Goal: Transaction & Acquisition: Obtain resource

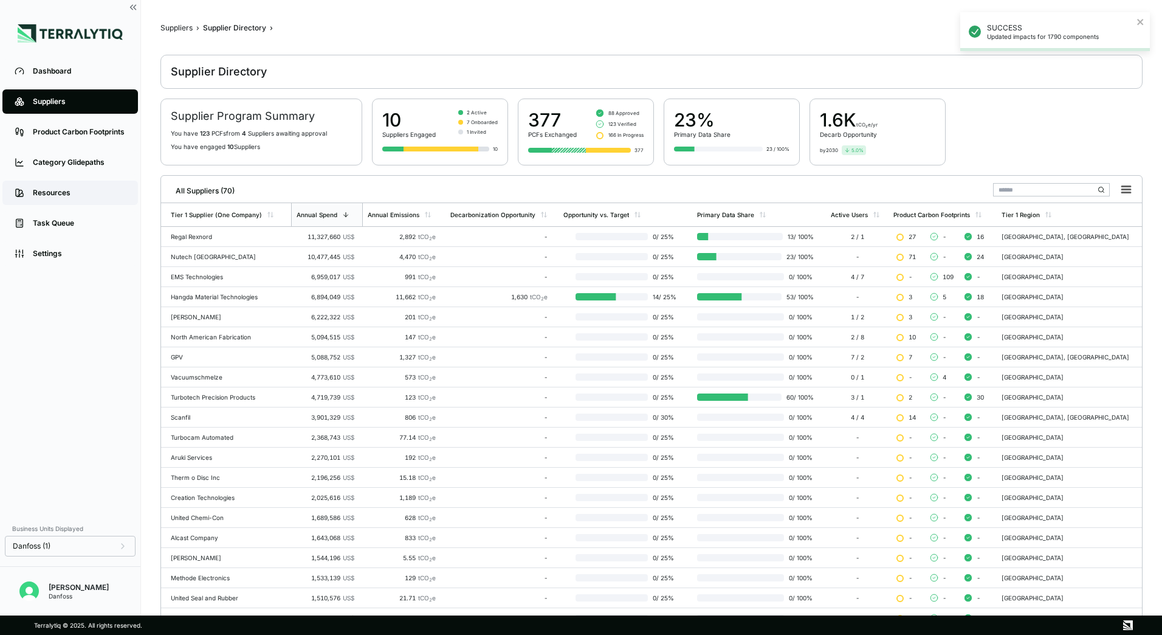
scroll to position [112, 0]
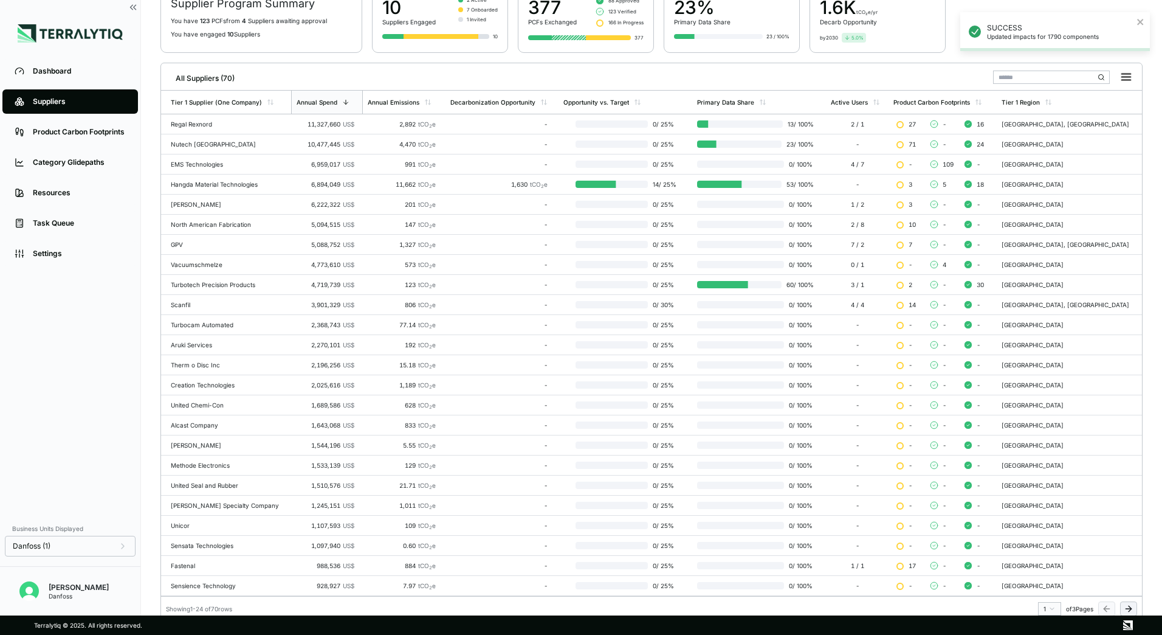
click at [60, 99] on div "Suppliers" at bounding box center [79, 102] width 93 height 10
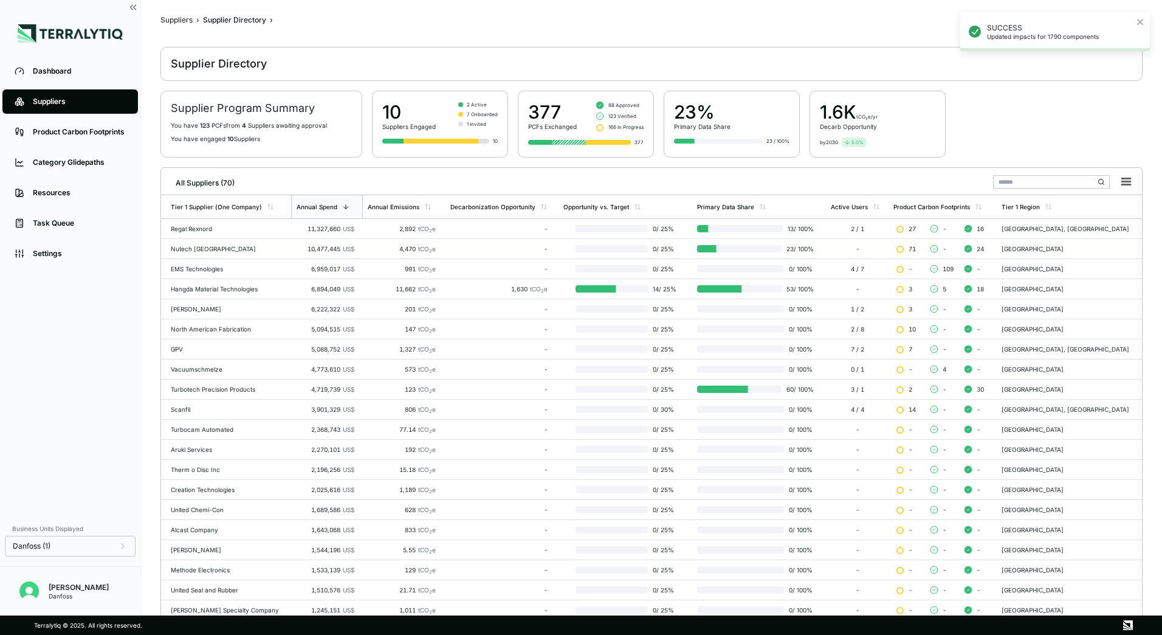
scroll to position [0, 0]
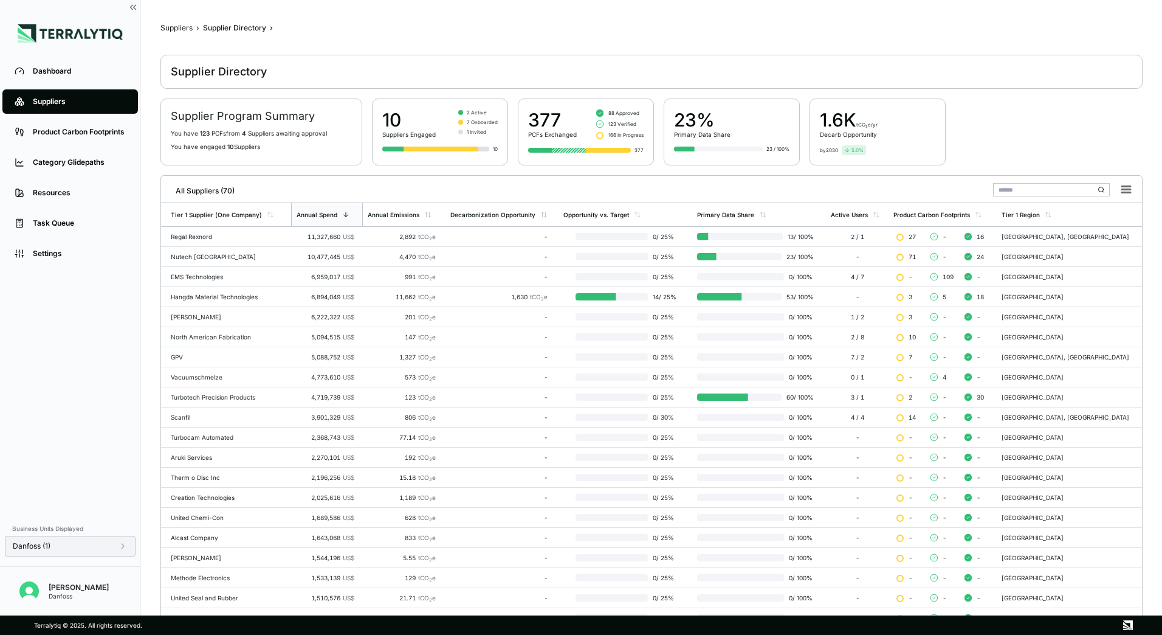
click at [102, 549] on div "Danfoss (1)" at bounding box center [70, 546] width 115 height 10
click at [195, 455] on div at bounding box center [195, 457] width 10 height 10
click at [193, 487] on div at bounding box center [195, 487] width 10 height 10
click at [195, 501] on div at bounding box center [195, 501] width 10 height 10
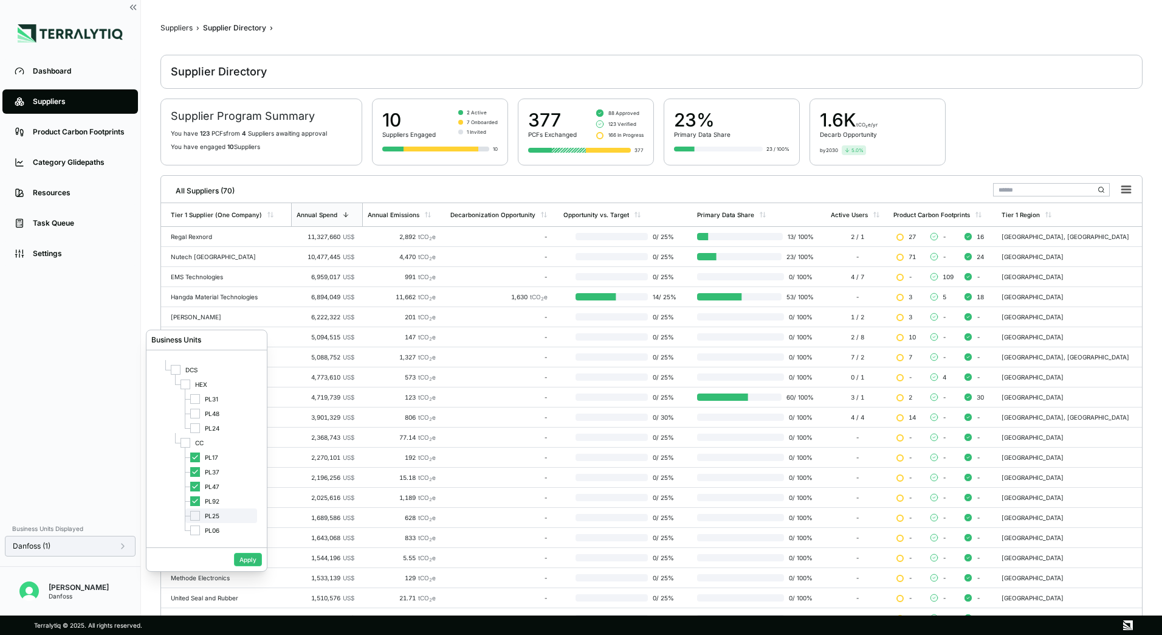
click at [199, 517] on div at bounding box center [195, 516] width 10 height 10
click at [256, 564] on button "Apply" at bounding box center [248, 559] width 28 height 13
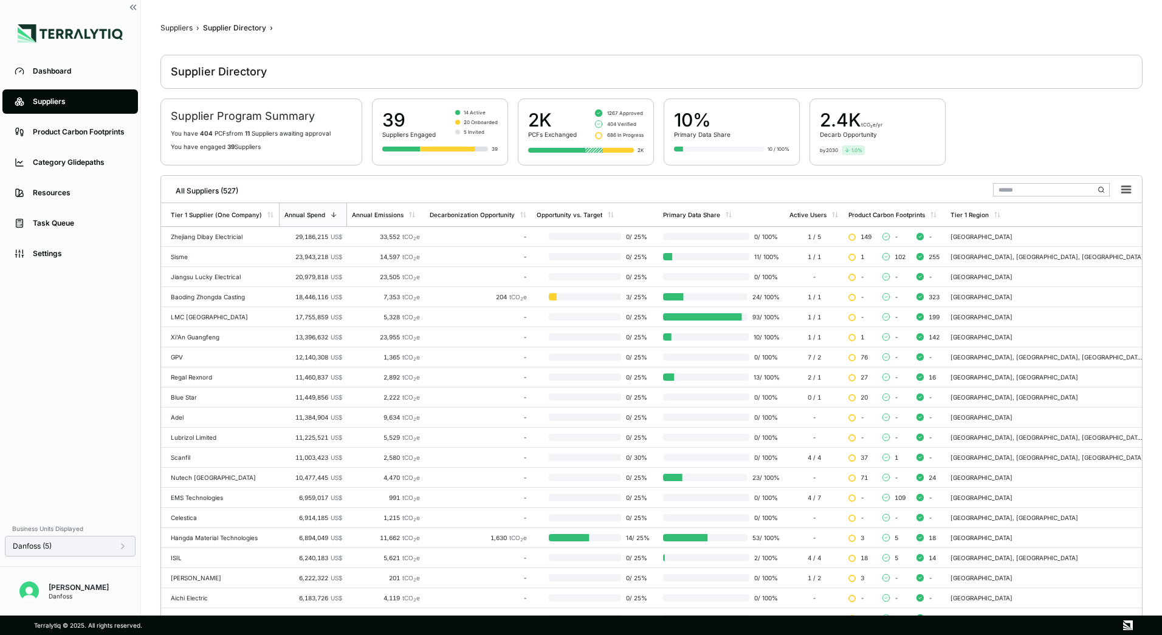
click at [95, 550] on div "Danfoss (5)" at bounding box center [70, 546] width 115 height 10
click at [209, 427] on span "PL48" at bounding box center [212, 425] width 15 height 7
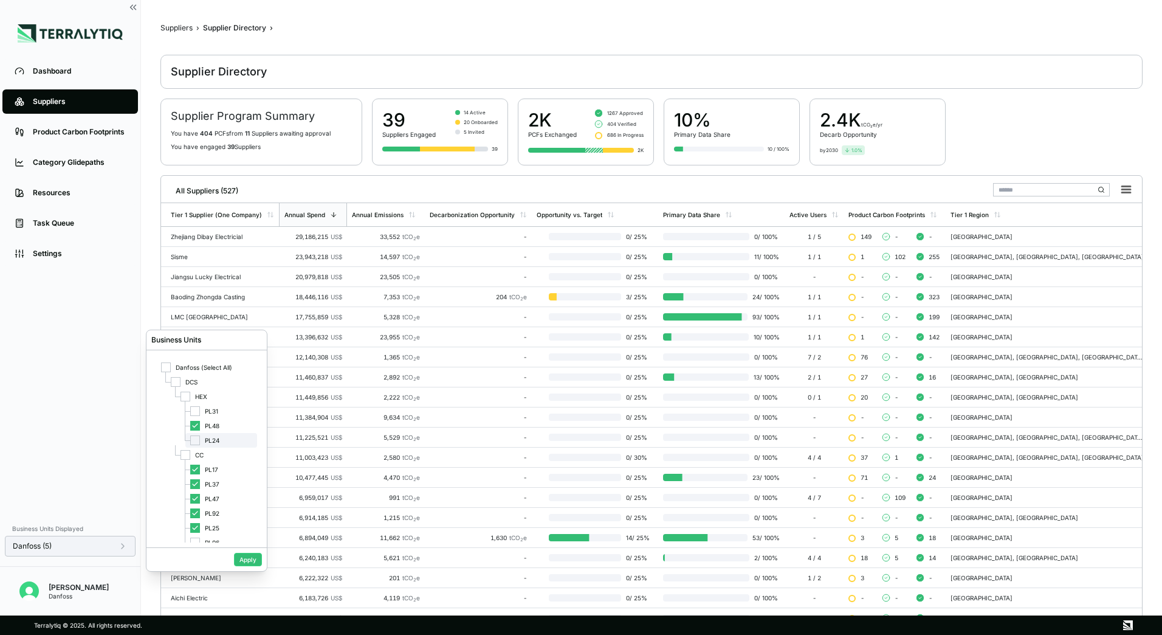
click at [216, 436] on div "PL24" at bounding box center [221, 440] width 72 height 15
click at [248, 559] on button "Apply" at bounding box center [248, 559] width 28 height 13
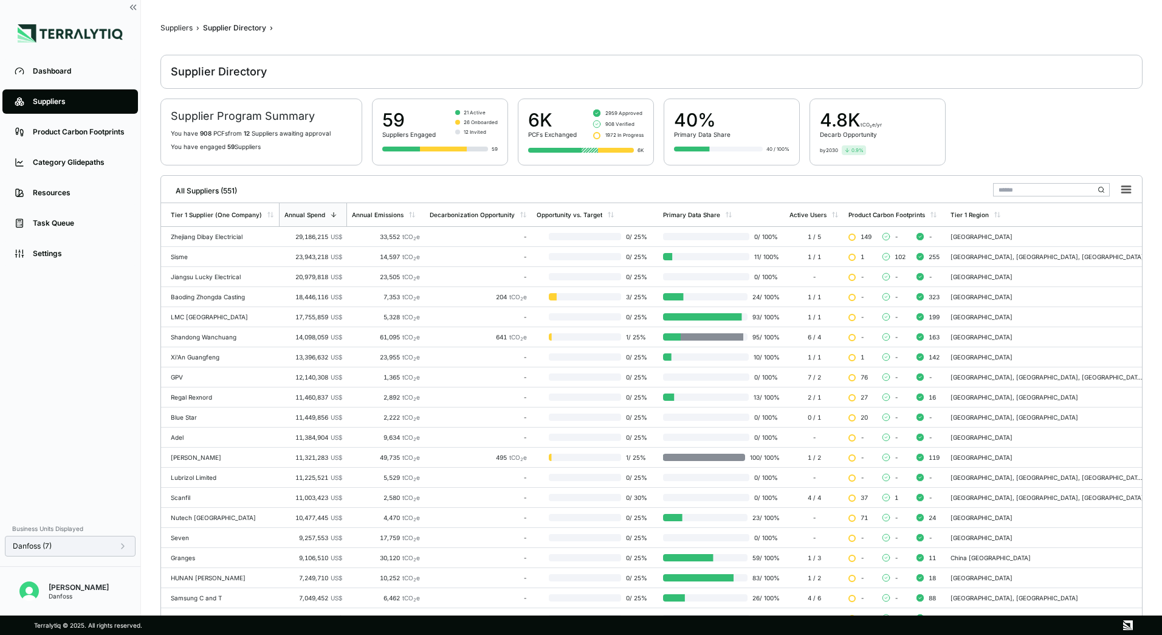
click at [81, 539] on div "Danfoss (7)" at bounding box center [70, 546] width 131 height 21
click at [98, 549] on div "Danfoss (7)" at bounding box center [70, 546] width 115 height 10
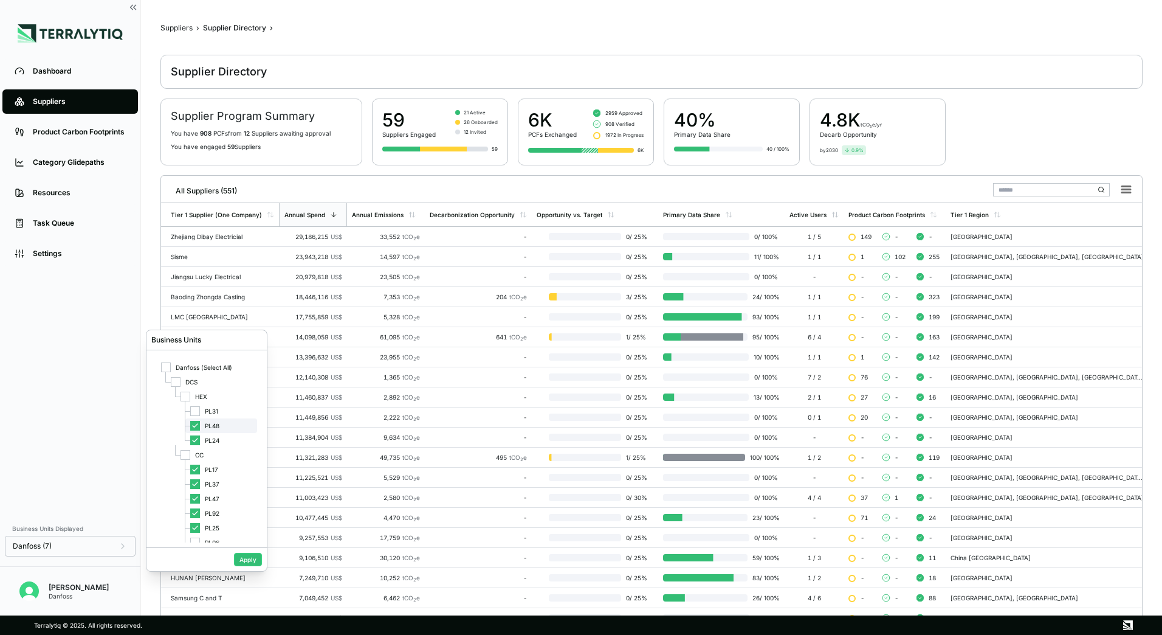
click at [197, 424] on icon at bounding box center [195, 425] width 7 height 7
click at [193, 441] on icon at bounding box center [195, 440] width 7 height 7
click at [200, 468] on div "PL17" at bounding box center [221, 469] width 72 height 15
click at [196, 495] on icon at bounding box center [195, 498] width 7 height 7
click at [193, 514] on icon at bounding box center [195, 513] width 5 height 4
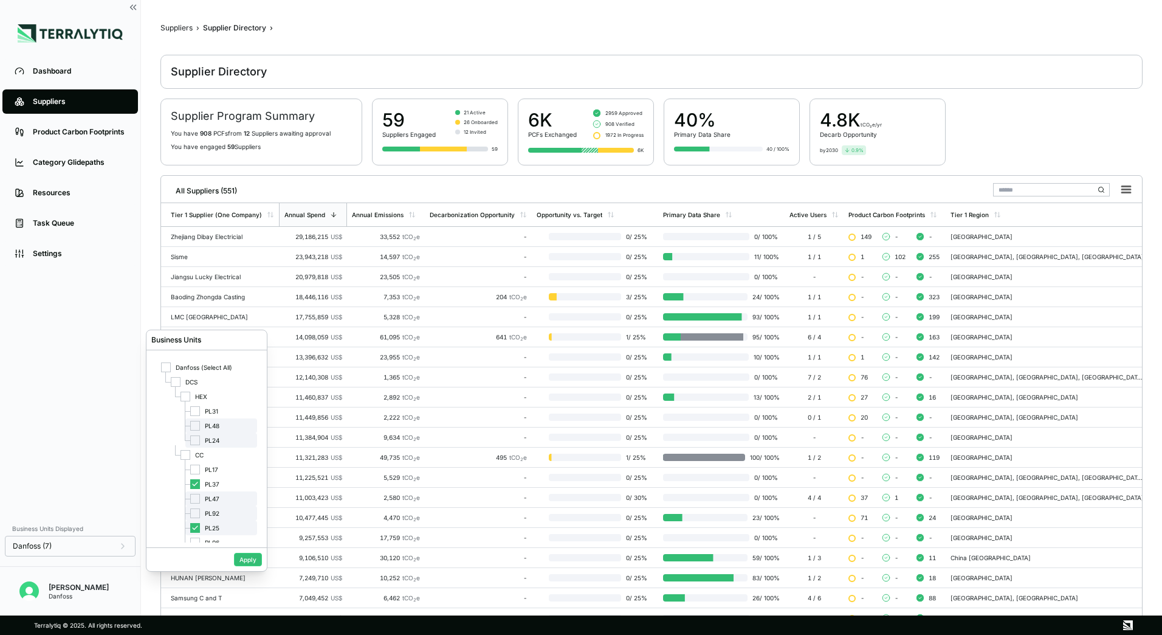
click at [195, 527] on icon at bounding box center [195, 527] width 7 height 7
click at [238, 557] on button "Apply" at bounding box center [248, 559] width 28 height 13
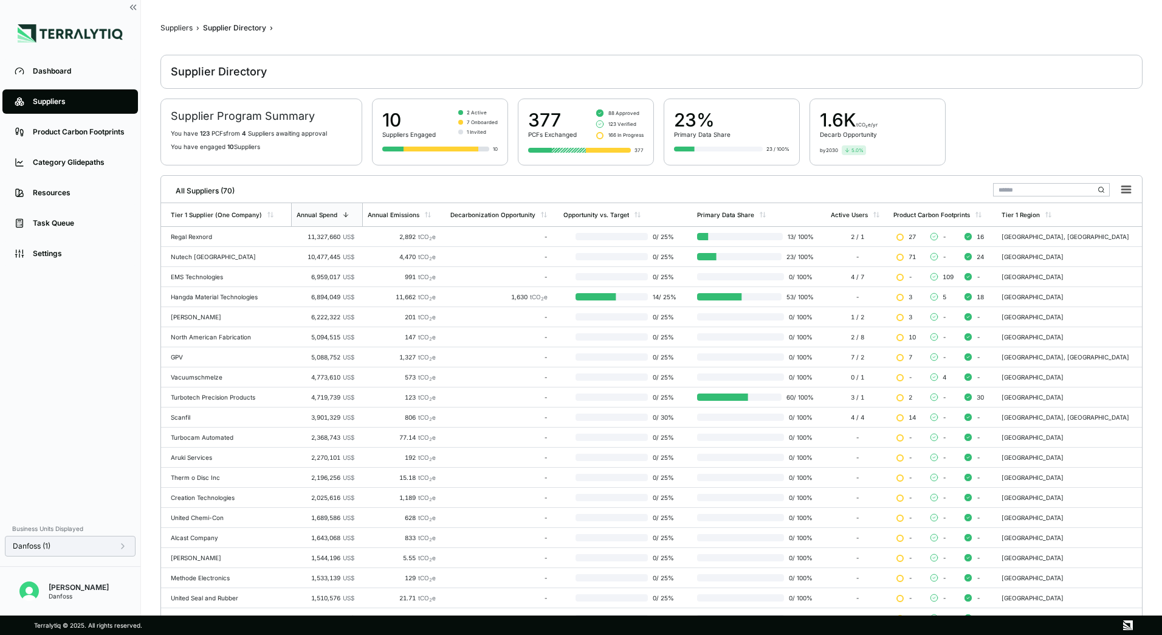
click at [106, 552] on div "Danfoss (1)" at bounding box center [70, 546] width 131 height 21
click at [106, 545] on div "Danfoss (1)" at bounding box center [70, 546] width 115 height 10
click at [194, 481] on icon at bounding box center [195, 483] width 7 height 7
click at [197, 471] on div at bounding box center [195, 469] width 10 height 10
click at [238, 560] on button "Apply" at bounding box center [248, 559] width 28 height 13
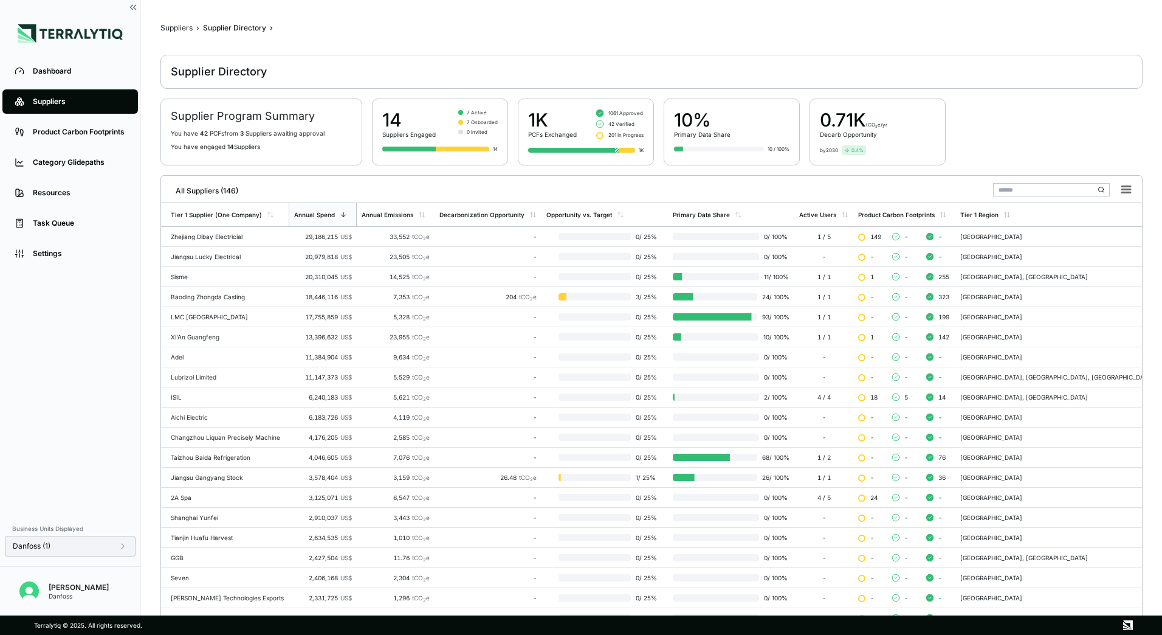
click at [90, 547] on div "Danfoss (1)" at bounding box center [70, 546] width 115 height 10
click at [193, 474] on div at bounding box center [195, 469] width 10 height 10
click at [199, 487] on div at bounding box center [195, 484] width 10 height 10
click at [247, 560] on button "Apply" at bounding box center [248, 559] width 28 height 13
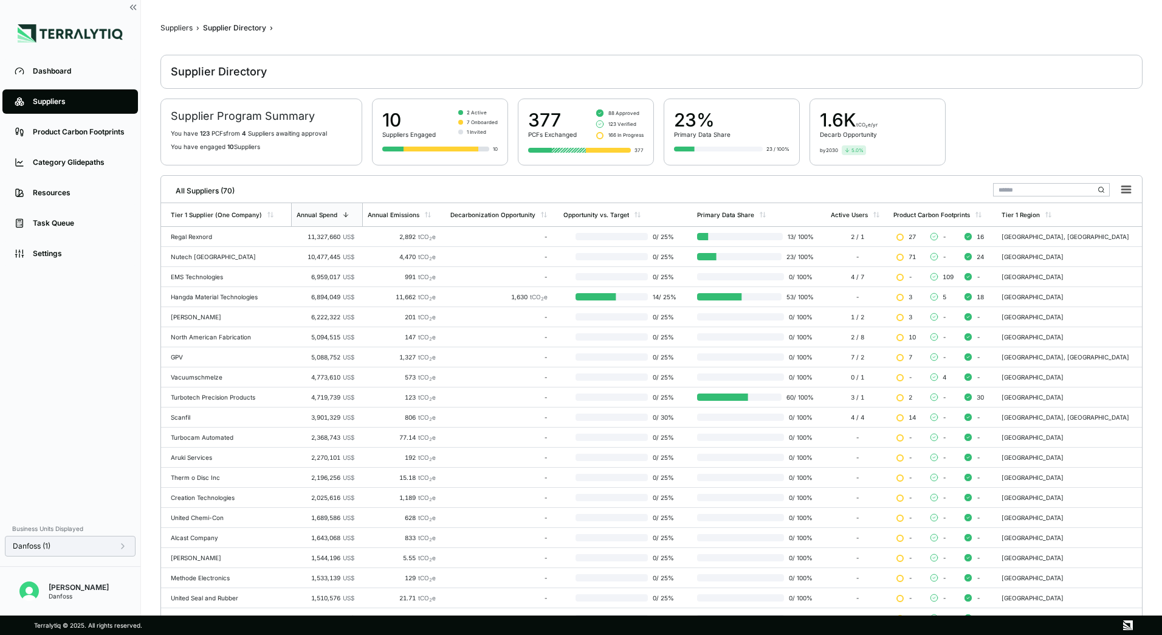
click at [105, 542] on div "Danfoss (1)" at bounding box center [70, 546] width 115 height 10
click at [196, 483] on icon at bounding box center [195, 483] width 7 height 7
click at [193, 503] on div at bounding box center [195, 499] width 10 height 10
click at [237, 559] on button "Apply" at bounding box center [248, 559] width 28 height 13
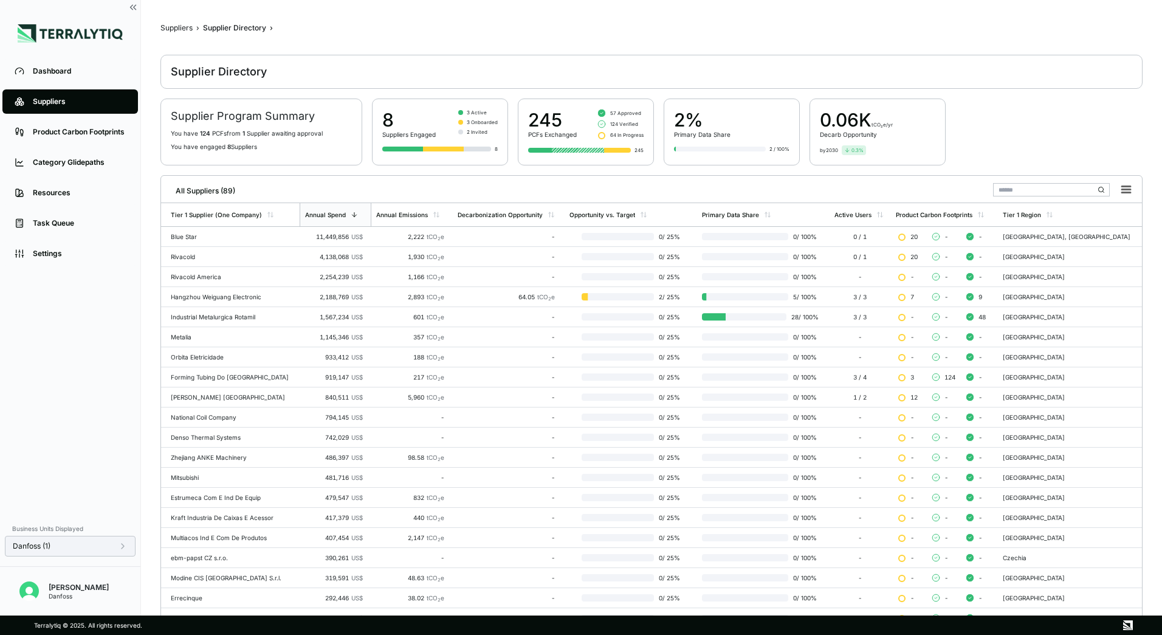
click at [93, 549] on div "Danfoss (1)" at bounding box center [70, 546] width 115 height 10
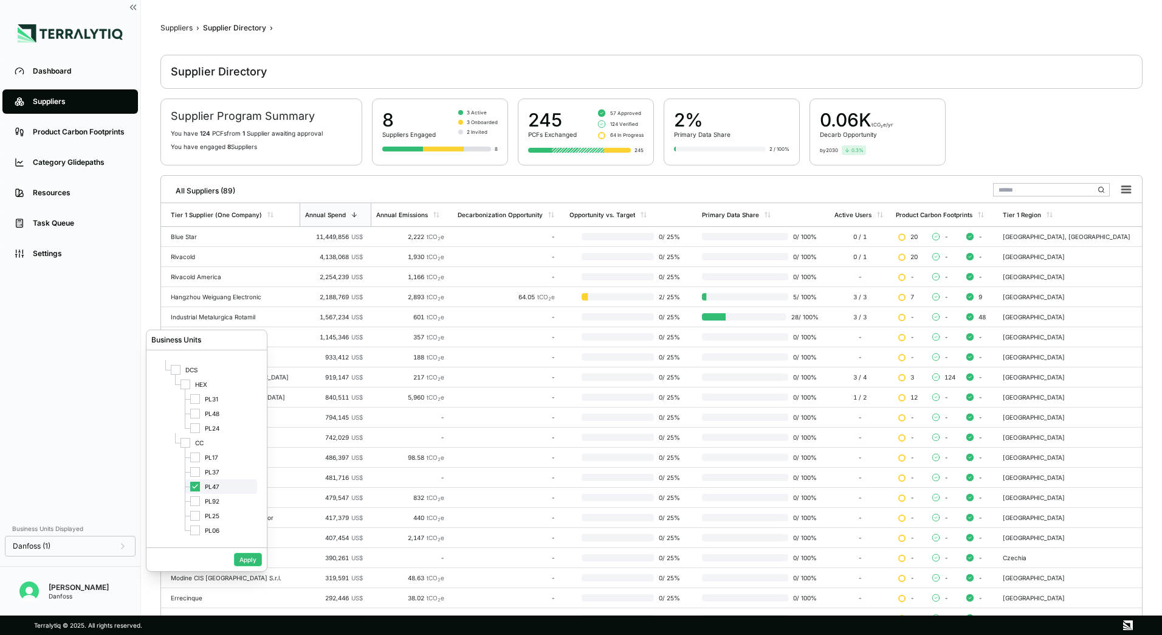
click at [193, 492] on div "PL47" at bounding box center [221, 486] width 72 height 15
click at [192, 503] on div at bounding box center [195, 501] width 10 height 10
click at [241, 557] on button "Apply" at bounding box center [248, 559] width 28 height 13
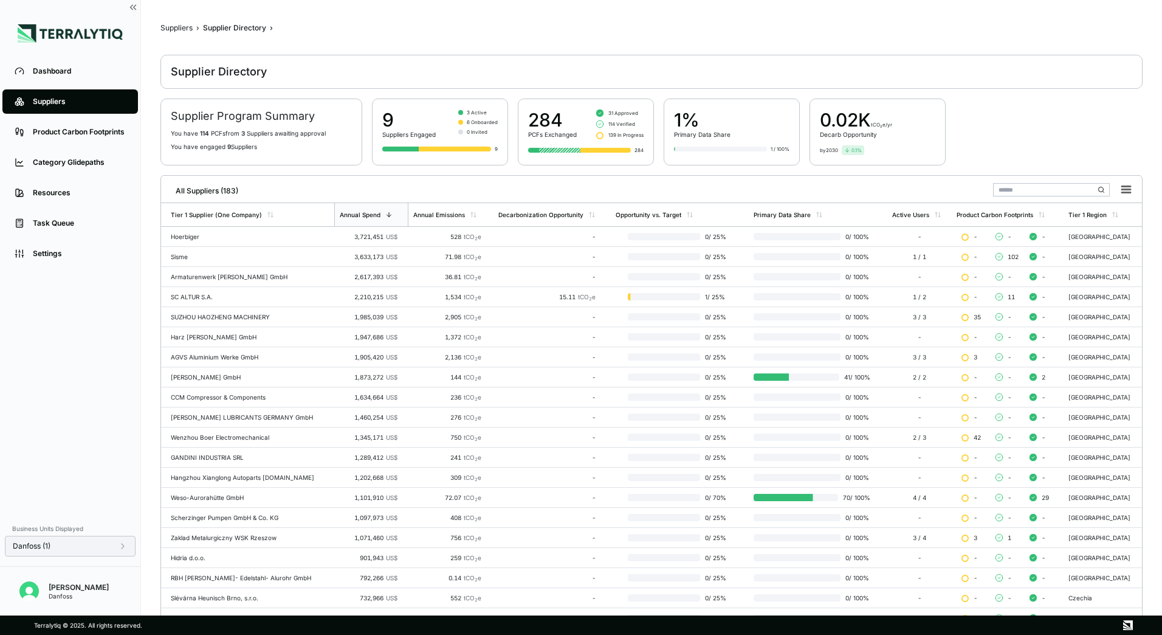
click at [112, 547] on div "Danfoss (1)" at bounding box center [70, 546] width 115 height 10
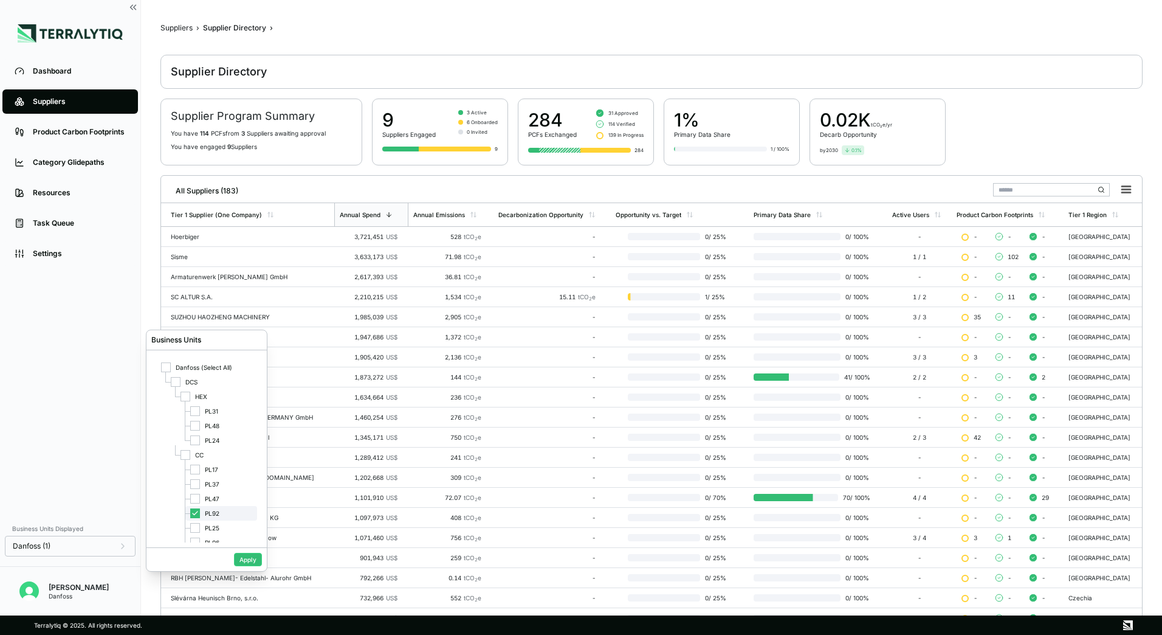
click at [192, 518] on div "PL92" at bounding box center [221, 513] width 72 height 15
click at [194, 530] on div at bounding box center [195, 528] width 10 height 10
click at [245, 558] on button "Apply" at bounding box center [248, 559] width 28 height 13
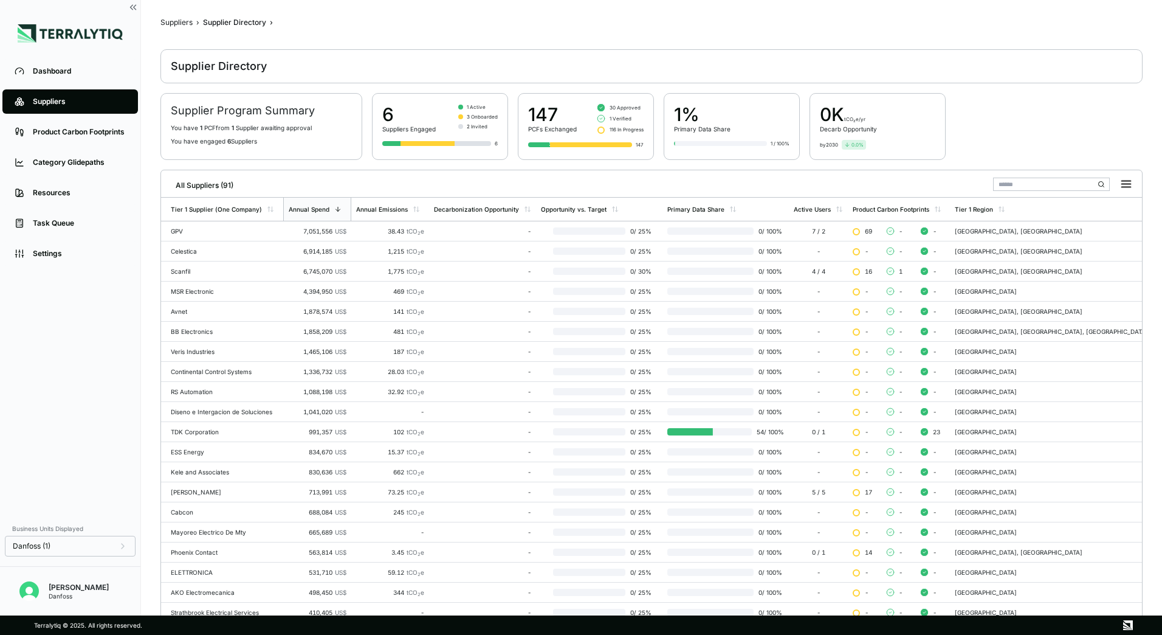
scroll to position [0, 0]
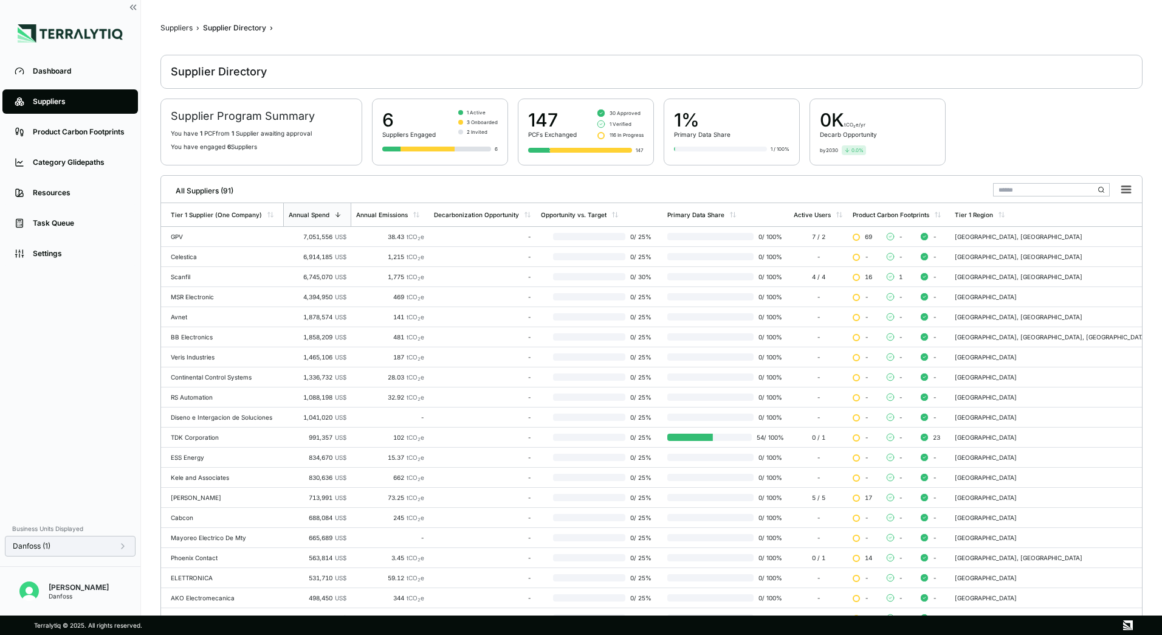
click at [111, 545] on div "Danfoss (1)" at bounding box center [70, 546] width 115 height 10
click at [188, 524] on div "PL25" at bounding box center [221, 527] width 72 height 15
click at [196, 471] on div at bounding box center [195, 469] width 10 height 10
click at [248, 561] on button "Apply" at bounding box center [248, 559] width 28 height 13
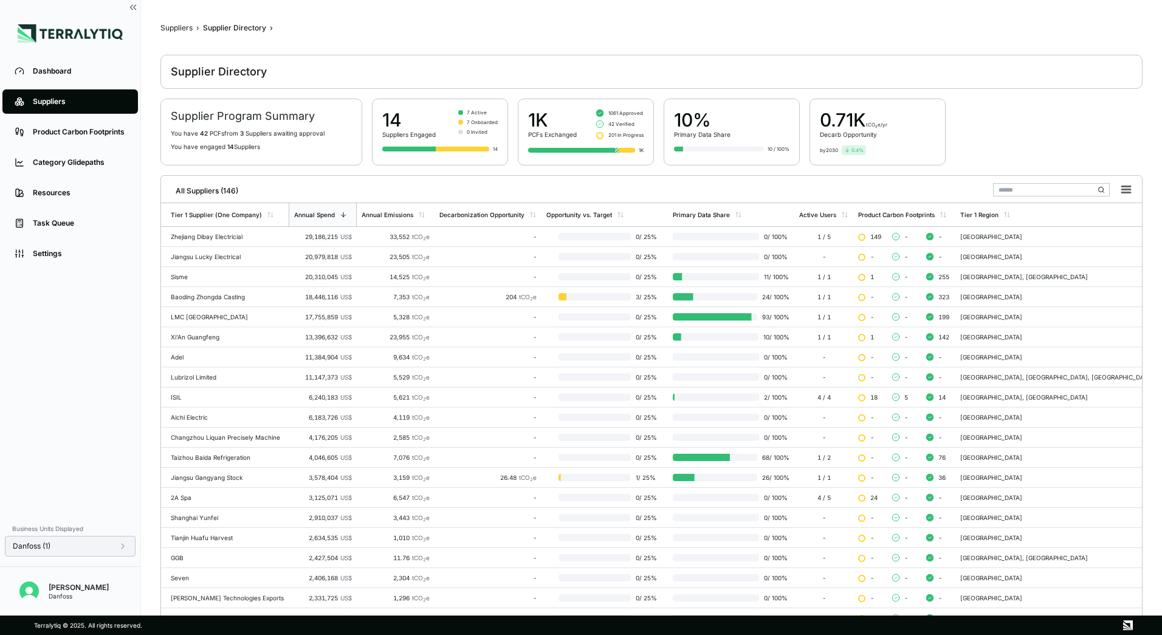
click at [108, 553] on div "Danfoss (1)" at bounding box center [70, 546] width 131 height 21
click at [119, 542] on icon at bounding box center [123, 546] width 10 height 10
click at [194, 470] on icon at bounding box center [195, 469] width 7 height 7
click at [198, 497] on div at bounding box center [195, 499] width 10 height 10
click at [247, 558] on button "Apply" at bounding box center [248, 559] width 28 height 13
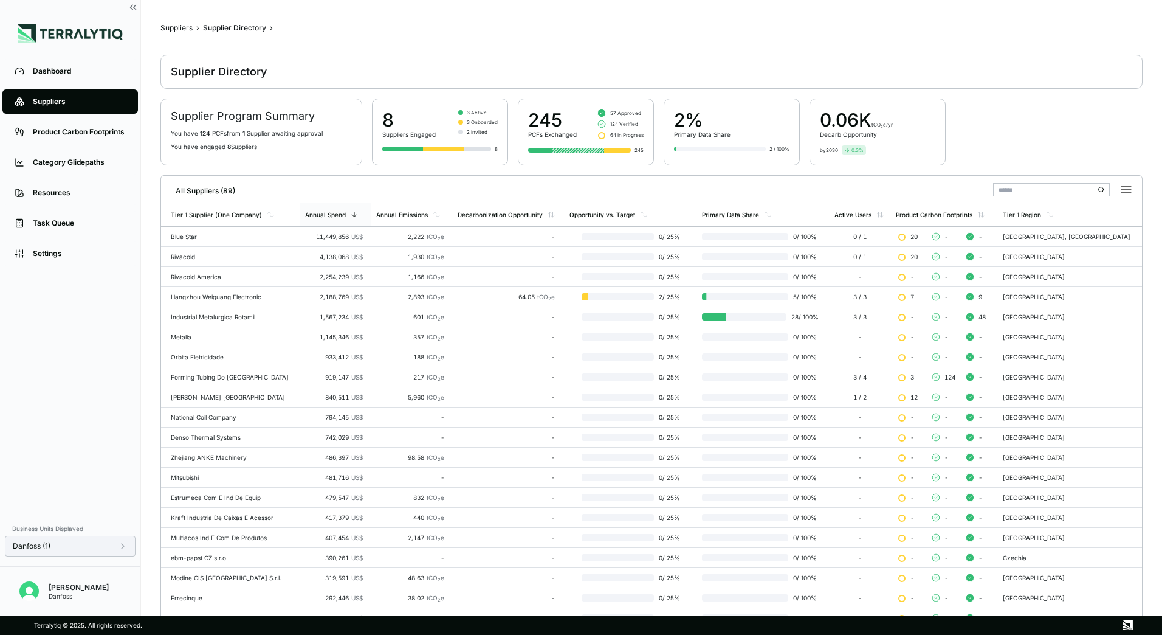
click at [100, 550] on div "Danfoss (1)" at bounding box center [70, 546] width 115 height 10
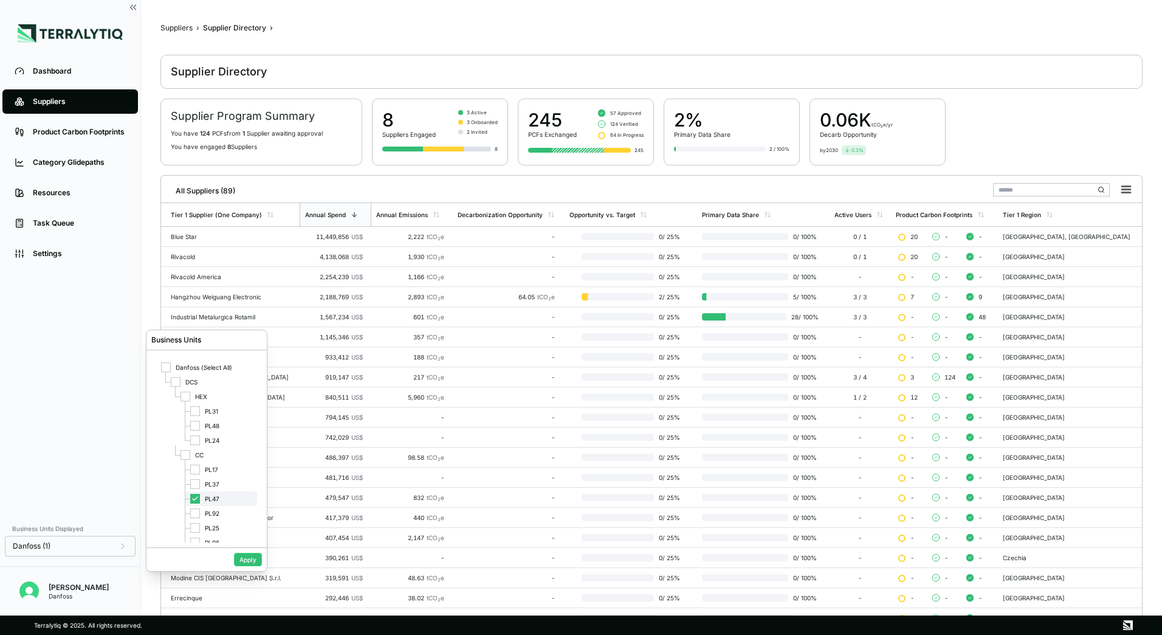
click at [198, 497] on icon at bounding box center [195, 498] width 7 height 7
click at [195, 485] on div at bounding box center [195, 484] width 10 height 10
click at [249, 559] on button "Apply" at bounding box center [248, 559] width 28 height 13
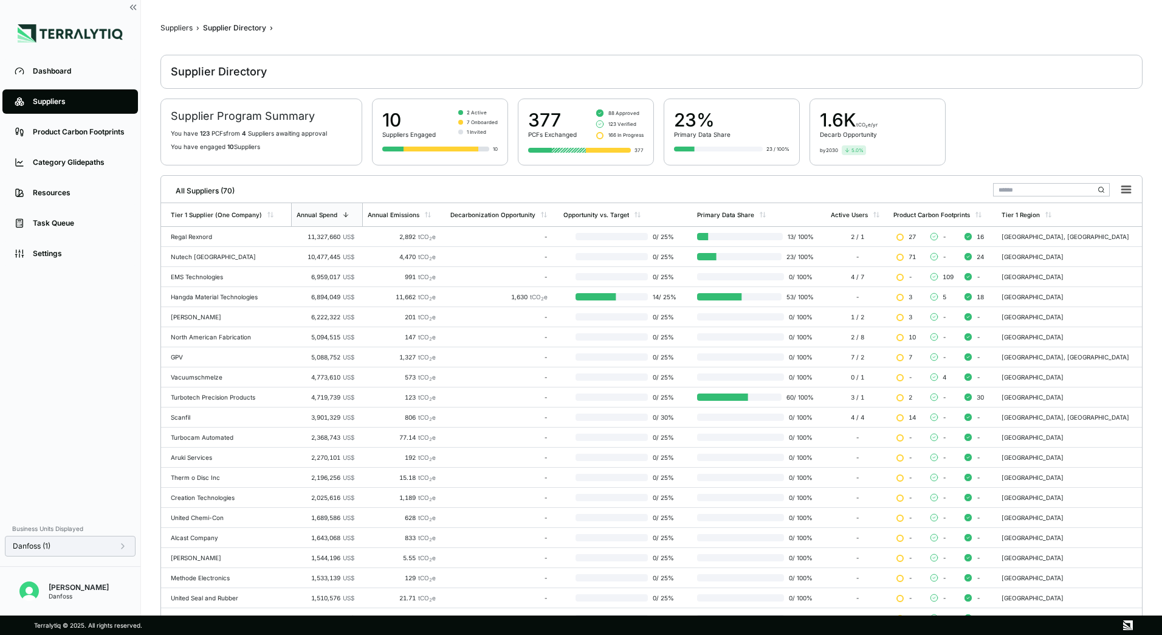
click at [87, 540] on div "Danfoss (1)" at bounding box center [70, 546] width 131 height 21
click at [87, 543] on div "Danfoss (1)" at bounding box center [70, 546] width 115 height 10
click at [251, 556] on button "Apply" at bounding box center [248, 559] width 28 height 13
click at [64, 68] on div "Dashboard" at bounding box center [79, 71] width 93 height 10
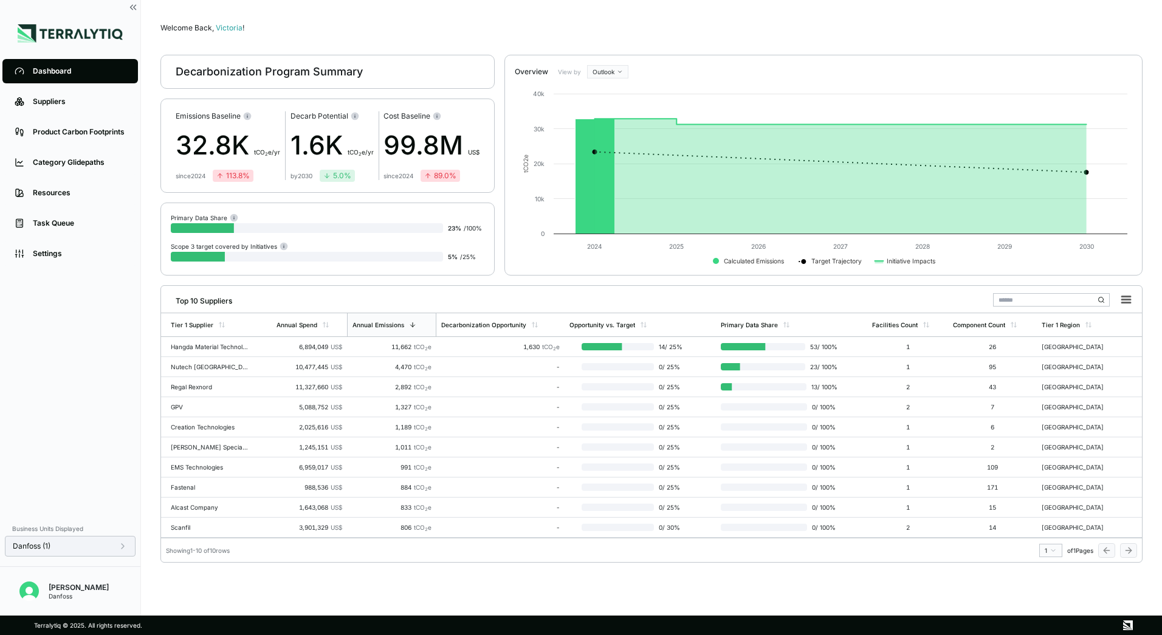
click at [83, 554] on div "Danfoss (1)" at bounding box center [70, 546] width 131 height 21
click at [89, 547] on div "Danfoss (1)" at bounding box center [70, 546] width 115 height 10
click at [194, 483] on icon at bounding box center [195, 483] width 7 height 7
click at [198, 469] on div at bounding box center [195, 469] width 10 height 10
click at [244, 559] on button "Apply" at bounding box center [248, 559] width 28 height 13
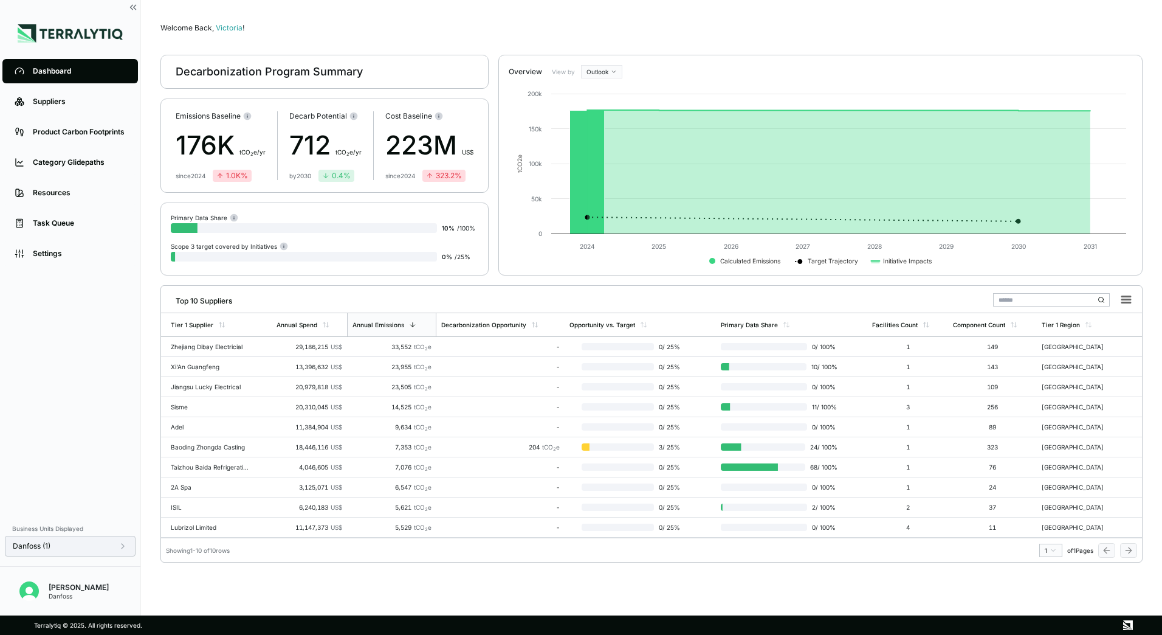
click at [100, 537] on div "Danfoss (1)" at bounding box center [70, 546] width 131 height 21
click at [103, 547] on div "Danfoss (1)" at bounding box center [70, 546] width 115 height 10
click at [198, 466] on icon at bounding box center [195, 469] width 7 height 7
click at [196, 483] on div at bounding box center [195, 484] width 10 height 10
click at [248, 564] on button "Apply" at bounding box center [248, 559] width 28 height 13
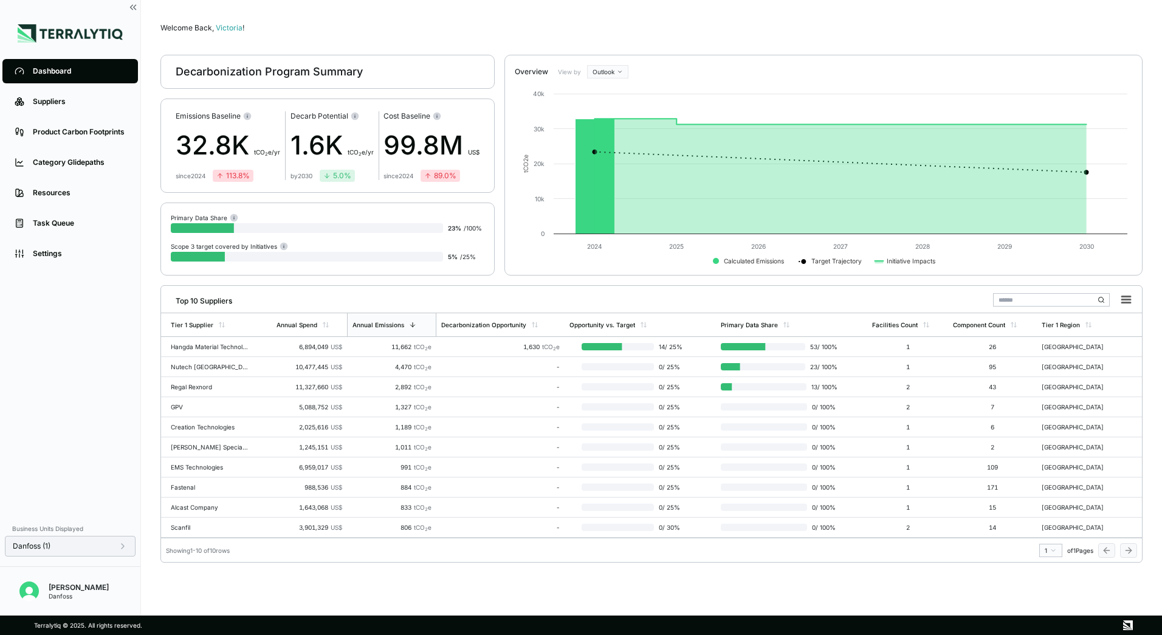
click at [124, 545] on icon at bounding box center [123, 546] width 10 height 10
click at [195, 486] on icon at bounding box center [195, 483] width 7 height 7
click at [193, 471] on div at bounding box center [195, 469] width 10 height 10
click at [248, 563] on button "Apply" at bounding box center [248, 559] width 28 height 13
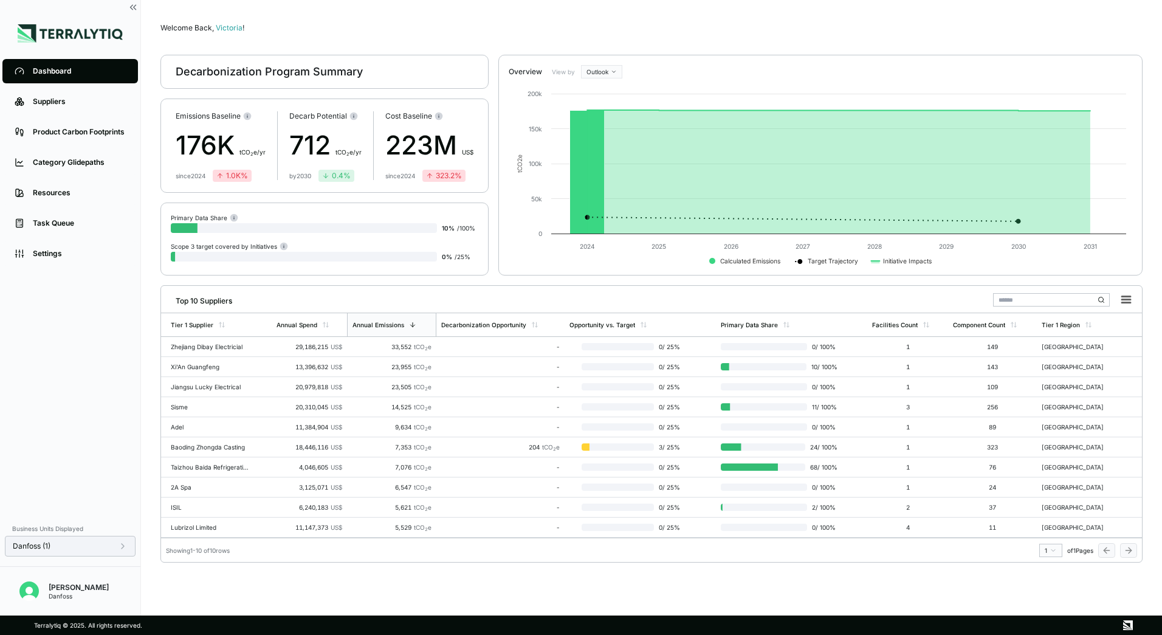
click at [73, 548] on div "Danfoss (1)" at bounding box center [70, 546] width 115 height 10
click at [197, 474] on div at bounding box center [195, 469] width 10 height 10
click at [197, 487] on div at bounding box center [195, 484] width 10 height 10
click at [245, 556] on button "Apply" at bounding box center [248, 559] width 28 height 13
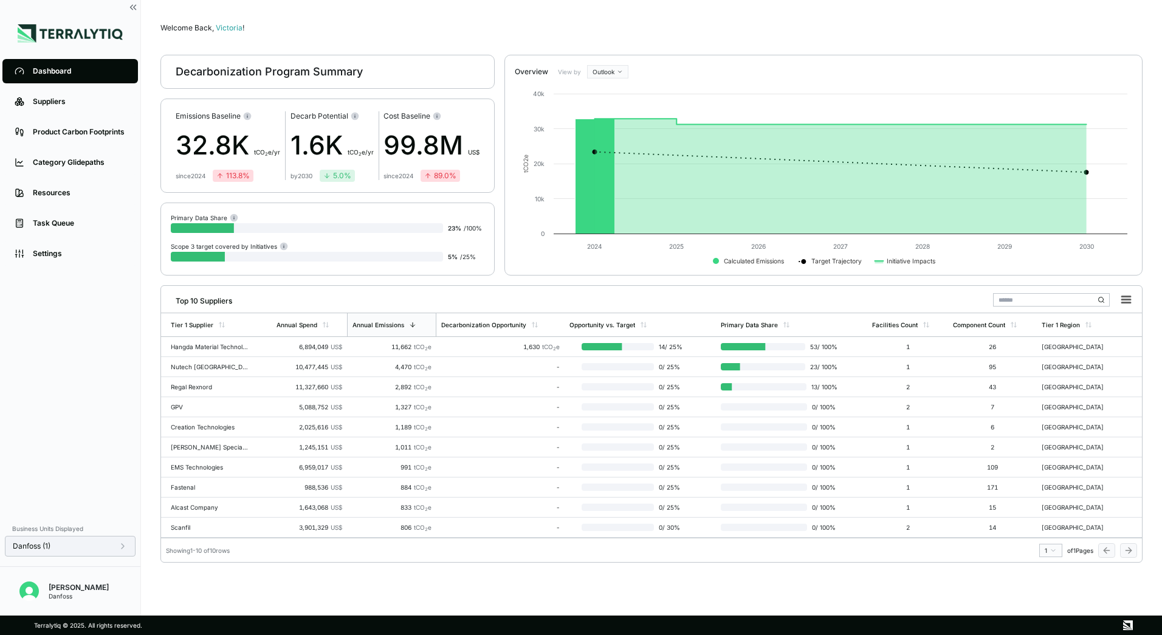
click at [58, 547] on div "Danfoss (1)" at bounding box center [70, 546] width 115 height 10
click at [198, 486] on icon at bounding box center [195, 483] width 7 height 7
click at [197, 471] on div at bounding box center [195, 469] width 10 height 10
click at [248, 559] on button "Apply" at bounding box center [248, 559] width 28 height 13
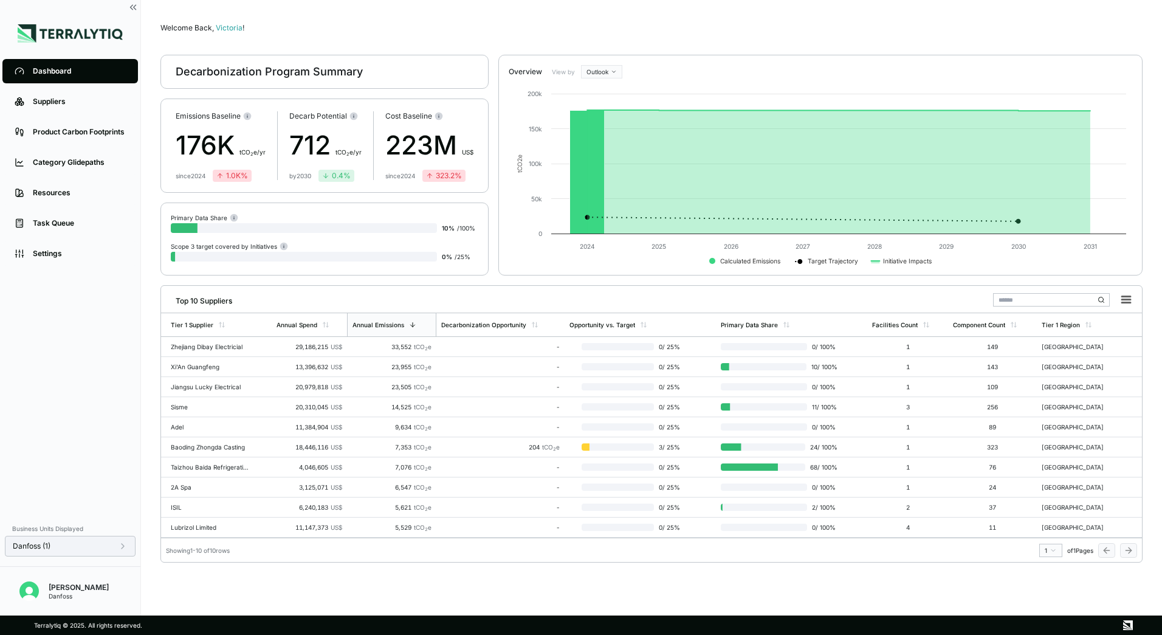
click at [84, 545] on div "Danfoss (1)" at bounding box center [70, 546] width 115 height 10
click at [193, 465] on div at bounding box center [195, 469] width 10 height 10
drag, startPoint x: 198, startPoint y: 481, endPoint x: 204, endPoint y: 495, distance: 15.2
click at [198, 481] on div at bounding box center [195, 484] width 10 height 10
click at [248, 563] on button "Apply" at bounding box center [248, 559] width 28 height 13
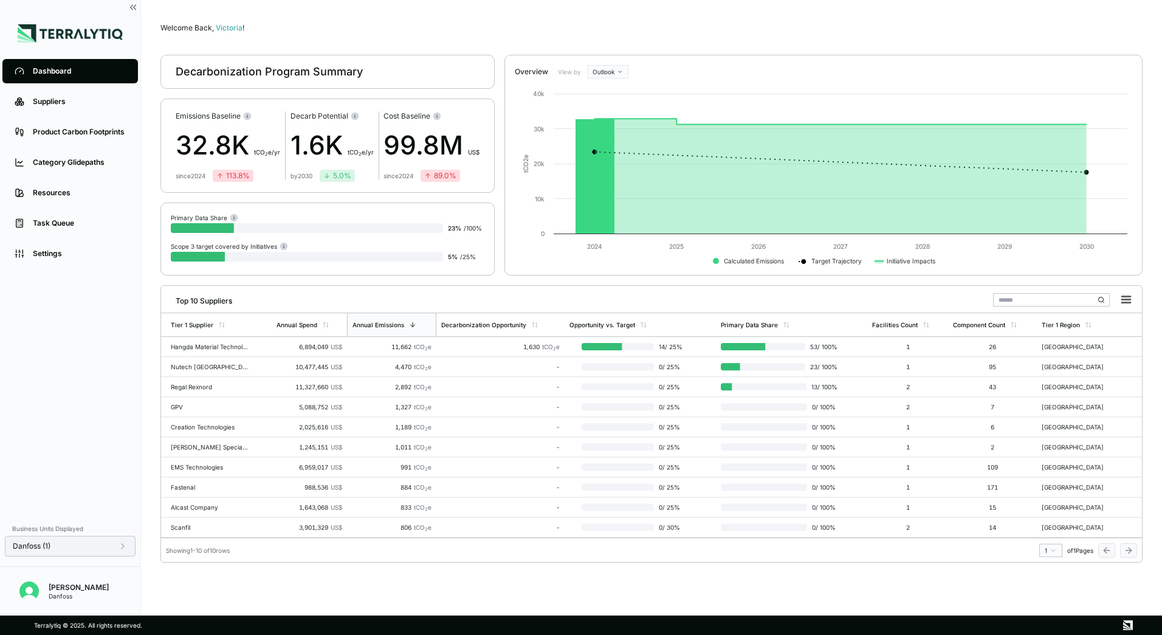
click at [86, 556] on div "Danfoss (1)" at bounding box center [70, 546] width 131 height 21
click at [100, 539] on div "Danfoss (1)" at bounding box center [70, 546] width 131 height 21
click at [107, 546] on div "Danfoss (1)" at bounding box center [70, 546] width 115 height 10
click at [190, 483] on div at bounding box center [195, 484] width 10 height 10
click at [196, 497] on div at bounding box center [195, 499] width 10 height 10
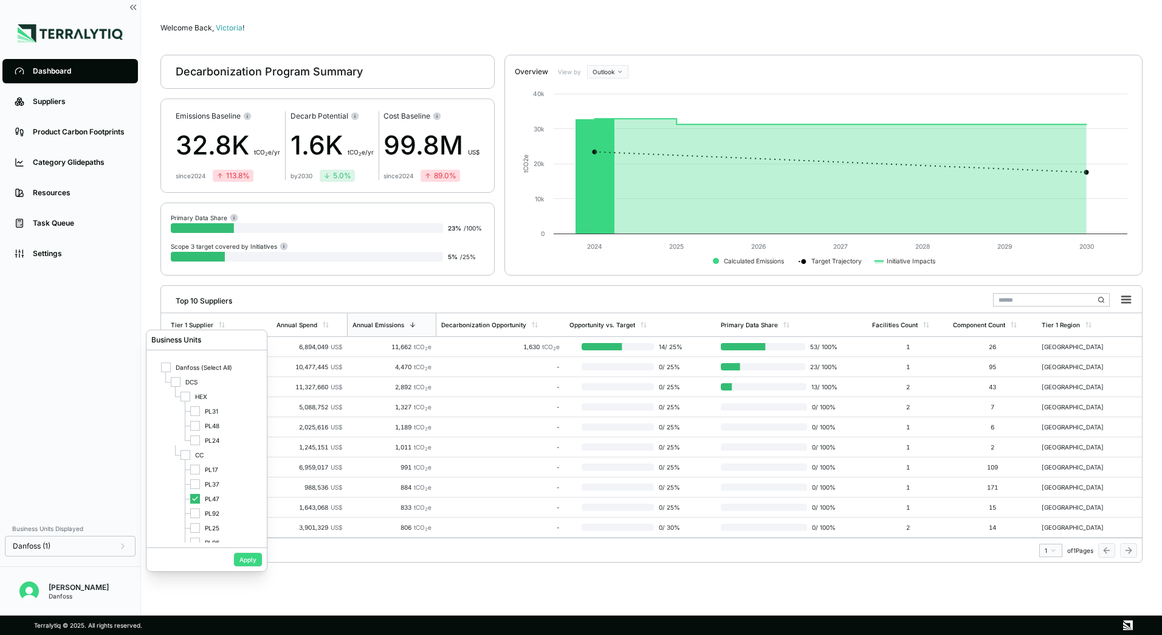
click at [245, 559] on button "Apply" at bounding box center [248, 559] width 28 height 13
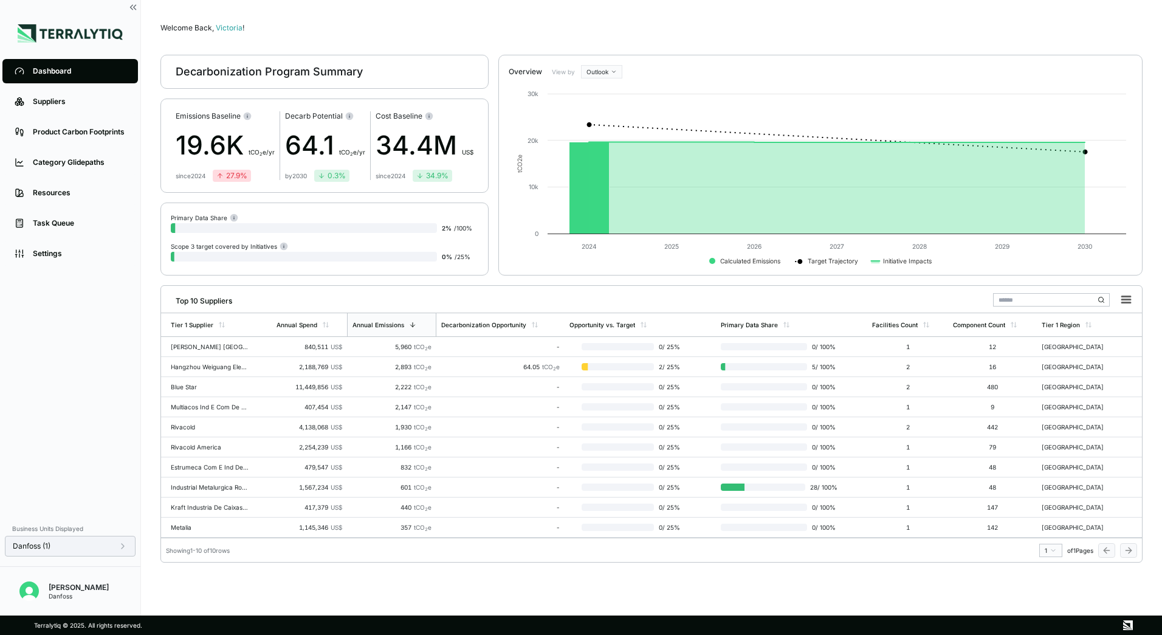
click at [88, 547] on div "Danfoss (1)" at bounding box center [70, 546] width 115 height 10
click at [193, 498] on icon at bounding box center [195, 498] width 7 height 7
click at [196, 513] on div at bounding box center [195, 513] width 10 height 10
click at [252, 557] on button "Apply" at bounding box center [248, 559] width 28 height 13
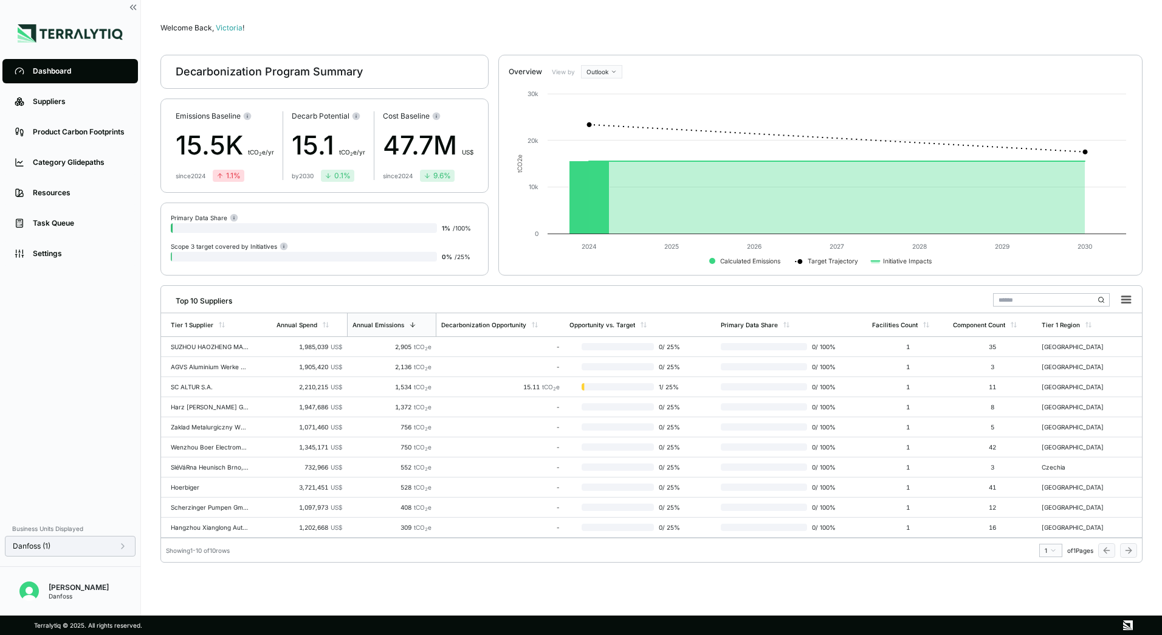
click at [83, 542] on div "Danfoss (1)" at bounding box center [70, 546] width 115 height 10
click at [195, 509] on div at bounding box center [195, 513] width 10 height 10
click at [193, 527] on div at bounding box center [195, 528] width 10 height 10
click at [243, 559] on button "Apply" at bounding box center [248, 559] width 28 height 13
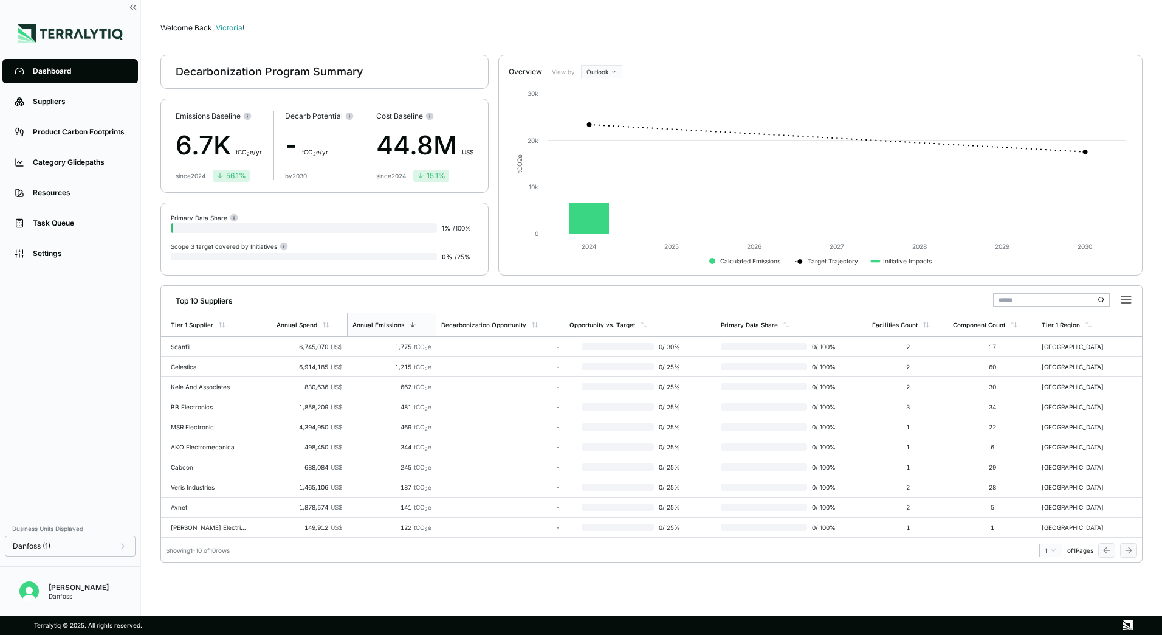
click at [112, 534] on div "Business Units Displayed" at bounding box center [70, 528] width 131 height 15
click at [106, 545] on div "Danfoss (1)" at bounding box center [70, 546] width 115 height 10
click at [197, 516] on icon at bounding box center [195, 515] width 7 height 7
click at [198, 424] on div at bounding box center [195, 428] width 10 height 10
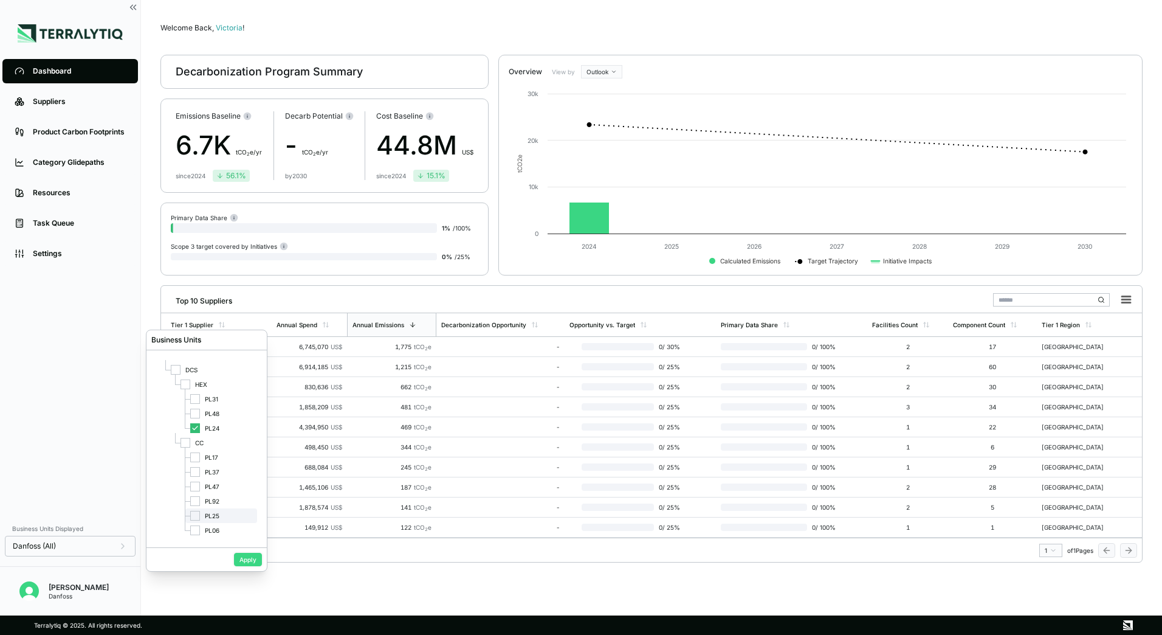
click at [242, 558] on button "Apply" at bounding box center [248, 559] width 28 height 13
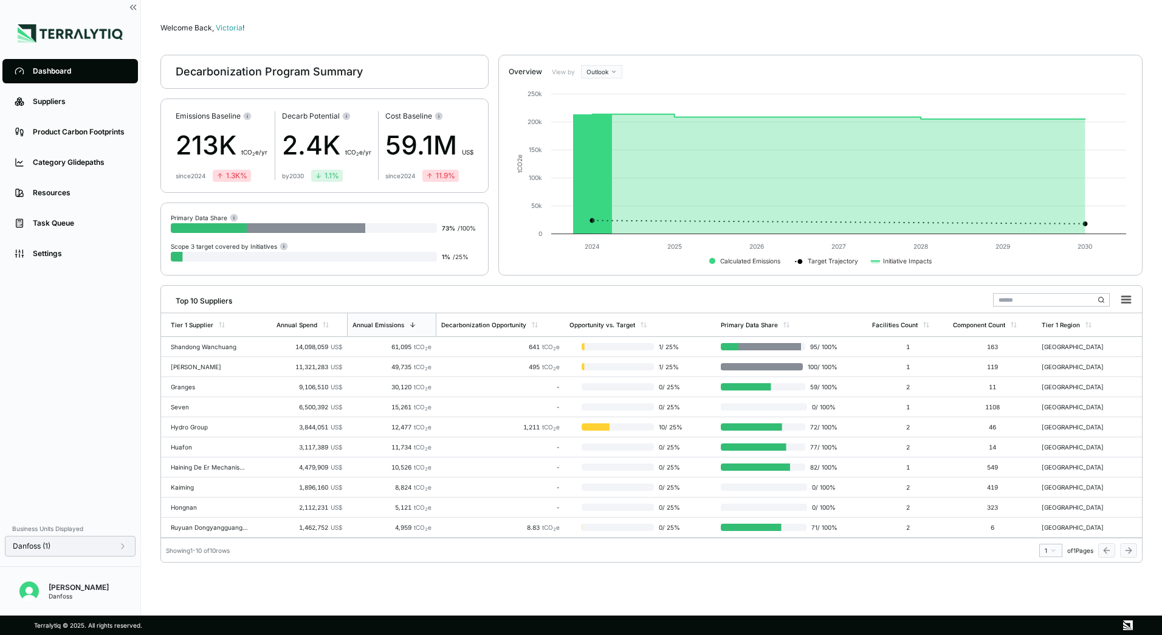
click at [97, 548] on div "Danfoss (1)" at bounding box center [70, 546] width 115 height 10
click at [199, 439] on div at bounding box center [195, 440] width 10 height 10
click at [198, 427] on div at bounding box center [195, 426] width 10 height 10
click at [236, 563] on button "Apply" at bounding box center [248, 559] width 28 height 13
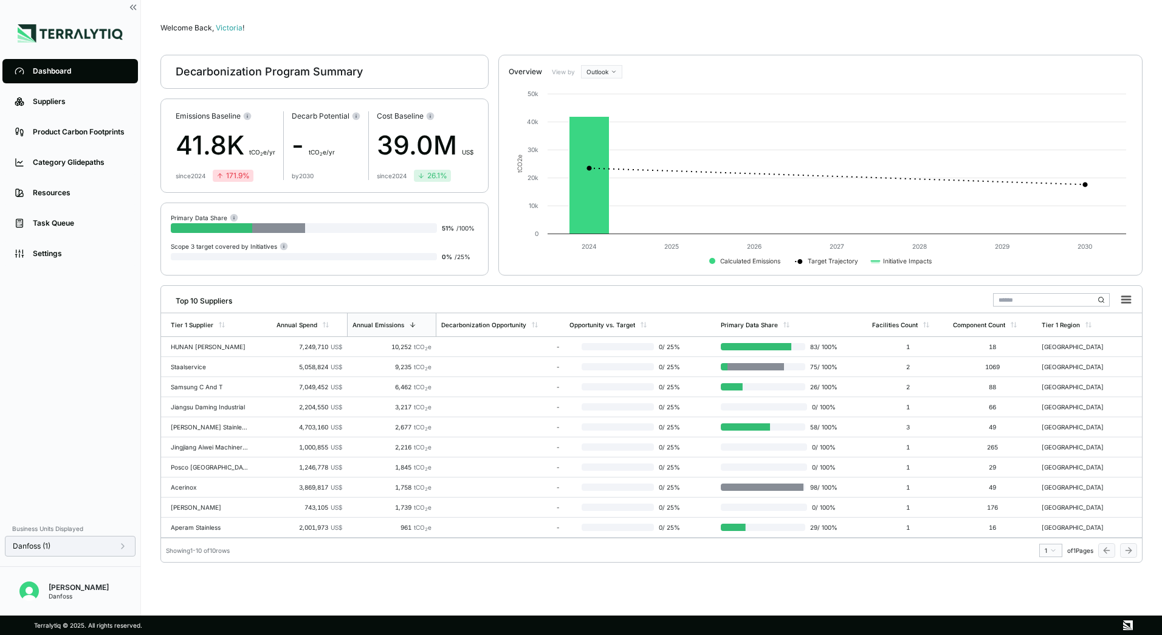
click at [109, 548] on div "Danfoss (1)" at bounding box center [70, 546] width 115 height 10
click at [195, 443] on div at bounding box center [195, 440] width 10 height 10
click at [250, 554] on button "Apply" at bounding box center [248, 559] width 28 height 13
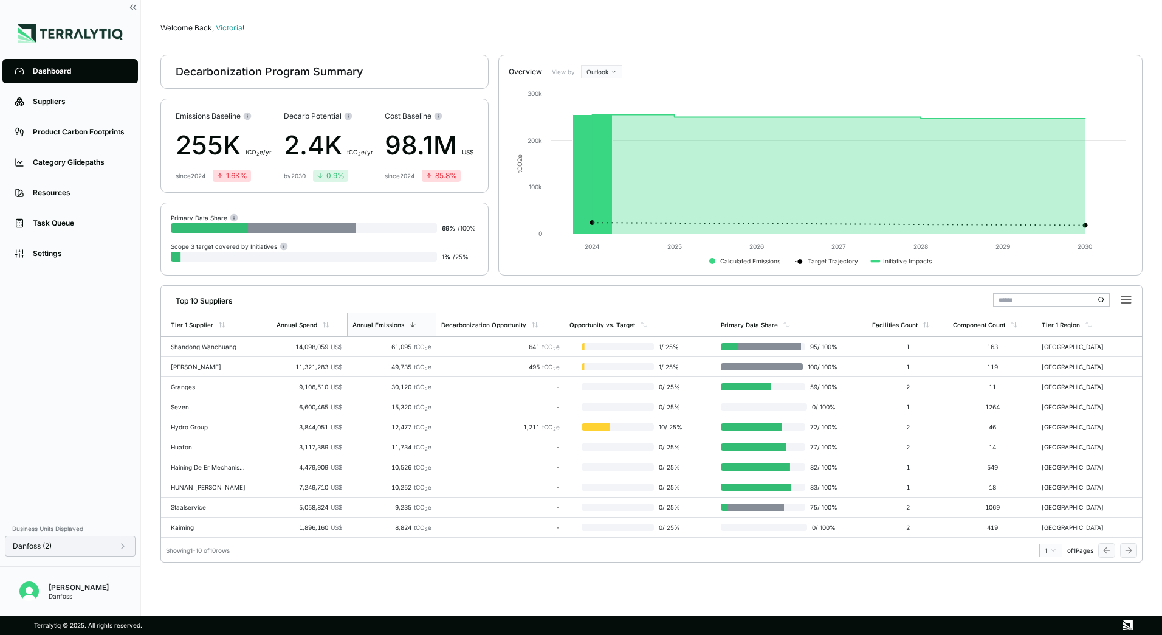
click at [119, 549] on icon at bounding box center [123, 546] width 10 height 10
click at [187, 430] on div "PL48" at bounding box center [221, 425] width 72 height 15
click at [246, 564] on button "Apply" at bounding box center [248, 559] width 28 height 13
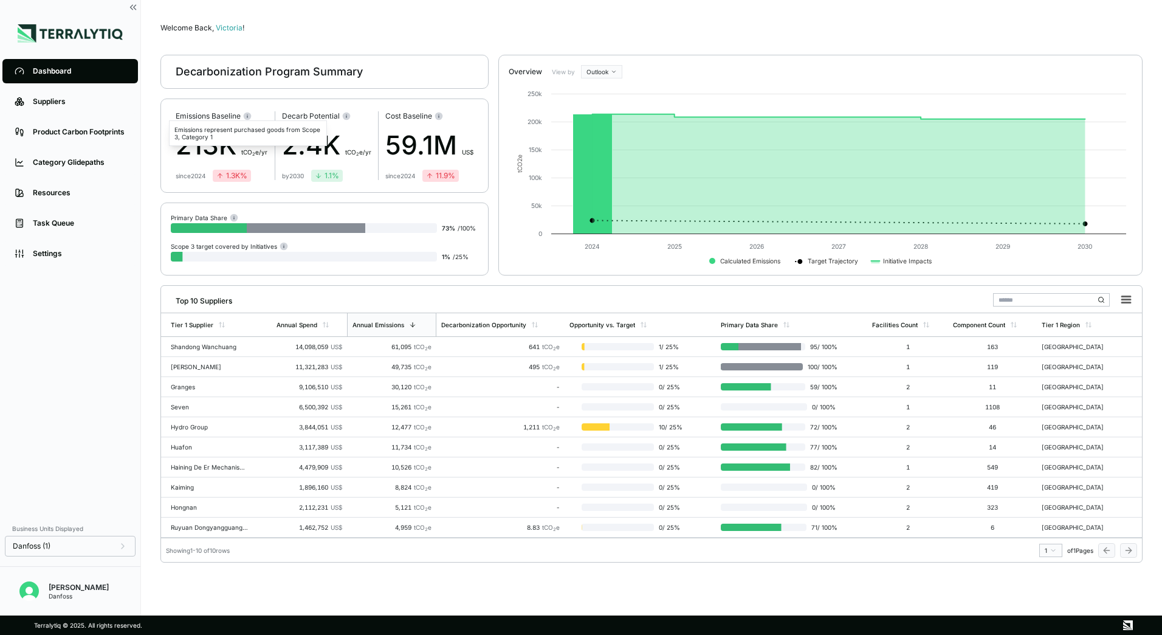
click at [247, 116] on circle at bounding box center [248, 116] width 8 height 8
click at [246, 117] on circle at bounding box center [248, 116] width 8 height 8
click at [111, 546] on div "Danfoss (1)" at bounding box center [70, 546] width 115 height 10
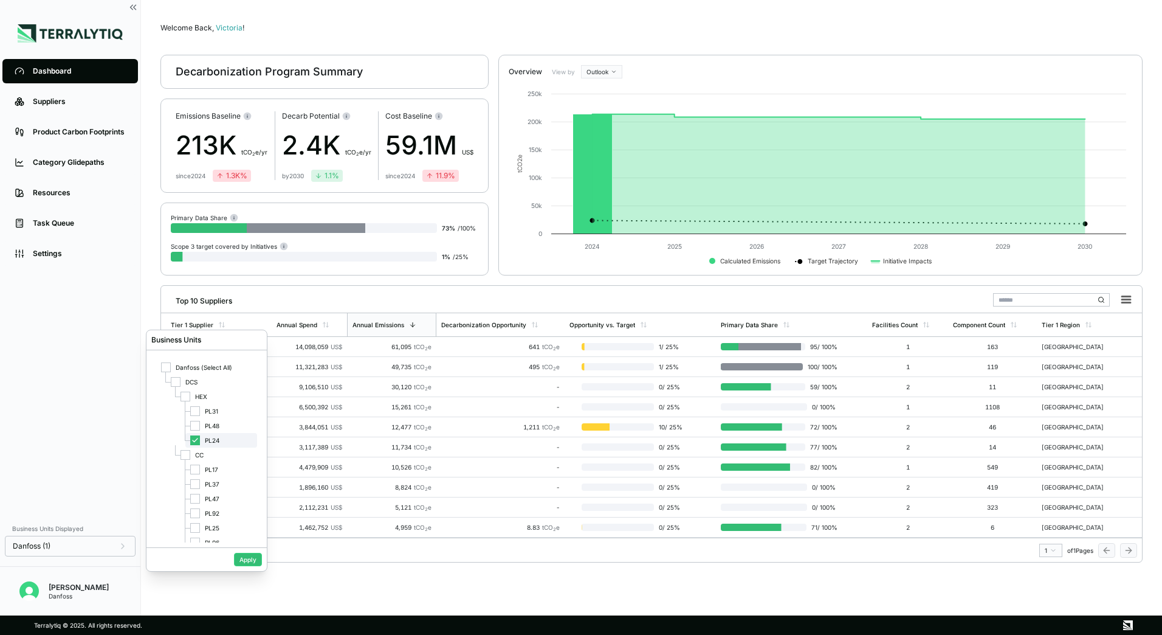
click at [191, 439] on div at bounding box center [195, 440] width 10 height 10
click at [195, 426] on div at bounding box center [195, 426] width 10 height 10
click at [244, 559] on button "Apply" at bounding box center [248, 559] width 28 height 13
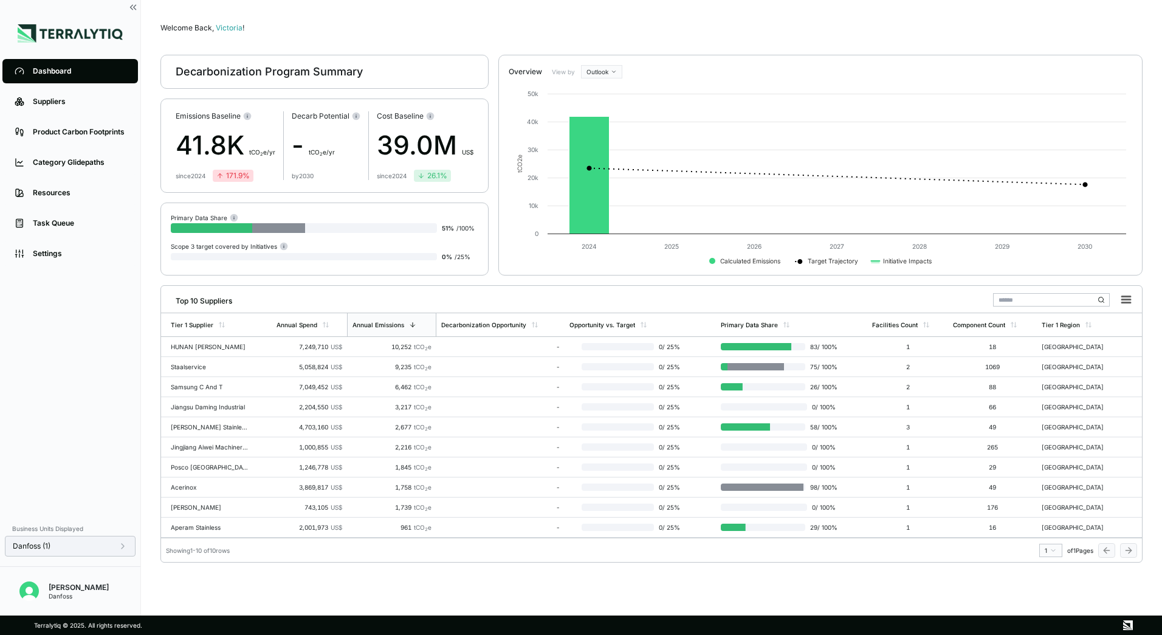
click at [91, 553] on div "Danfoss (1)" at bounding box center [70, 546] width 131 height 21
drag, startPoint x: 136, startPoint y: 537, endPoint x: 122, endPoint y: 544, distance: 15.5
click at [129, 540] on div "Business Units Displayed Danfoss (1) [PERSON_NAME]" at bounding box center [70, 565] width 140 height 99
click at [122, 544] on icon at bounding box center [123, 546] width 2 height 5
click at [199, 471] on div at bounding box center [195, 472] width 10 height 10
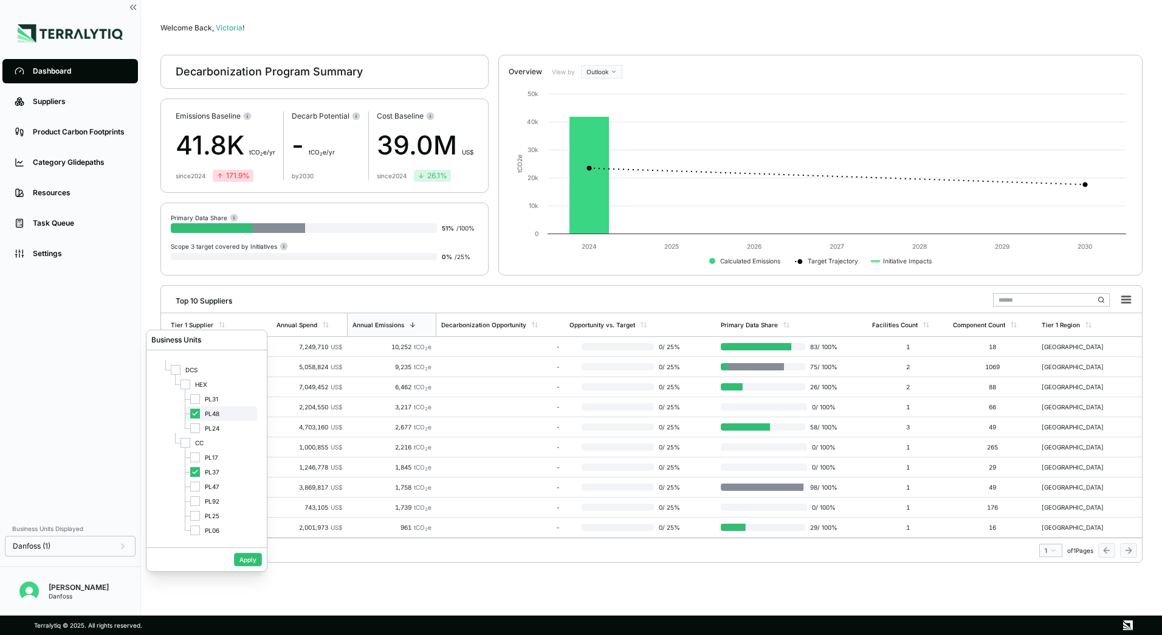
click at [199, 412] on div at bounding box center [195, 414] width 10 height 10
click at [243, 562] on button "Apply" at bounding box center [248, 559] width 28 height 13
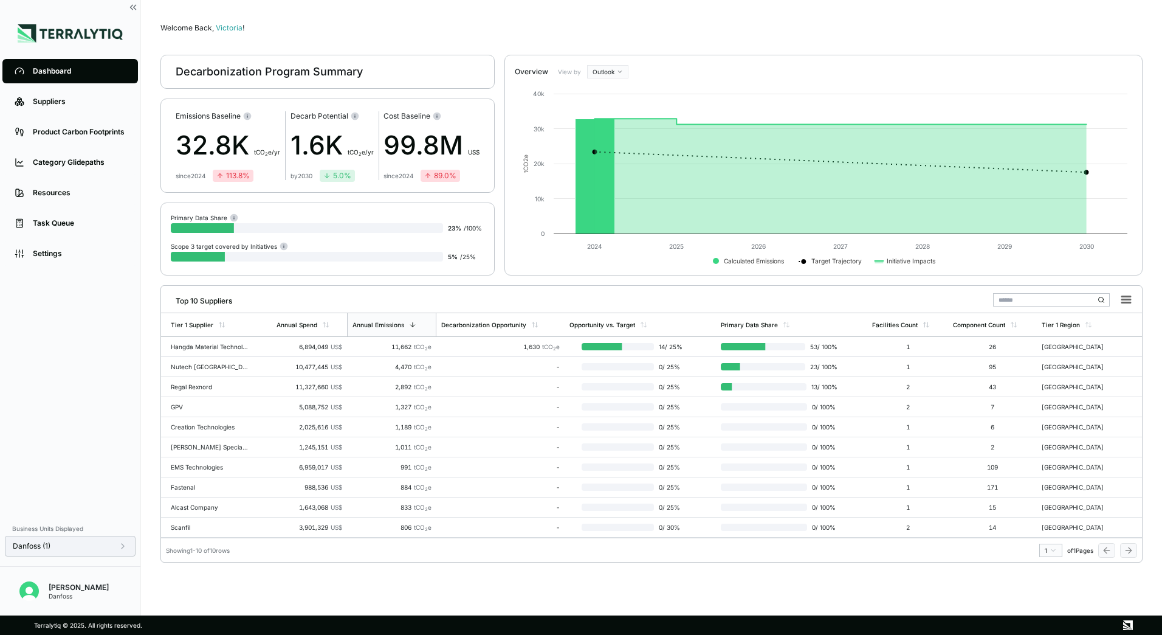
click at [91, 545] on div "Danfoss (1)" at bounding box center [70, 546] width 115 height 10
click at [192, 481] on icon at bounding box center [195, 483] width 7 height 7
click at [199, 472] on div at bounding box center [195, 469] width 10 height 10
click at [250, 554] on button "Apply" at bounding box center [248, 559] width 28 height 13
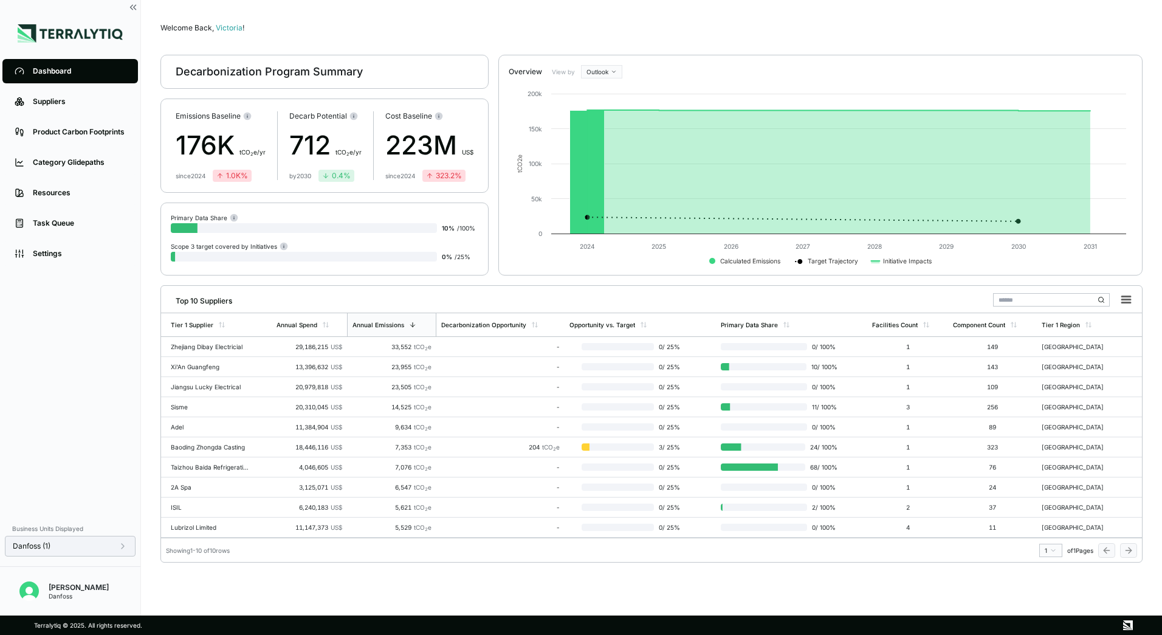
click at [118, 547] on icon at bounding box center [123, 546] width 10 height 10
click at [95, 550] on div "Danfoss (1)" at bounding box center [70, 546] width 115 height 10
click at [67, 102] on div "Suppliers" at bounding box center [79, 102] width 93 height 10
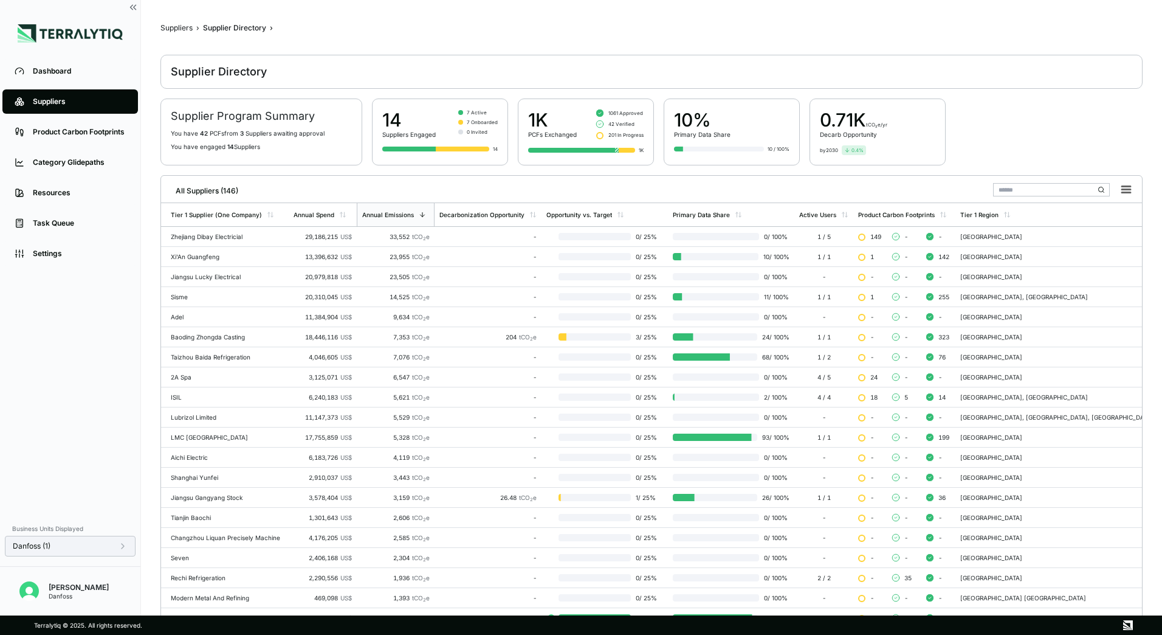
click at [98, 554] on div "Danfoss (1)" at bounding box center [70, 546] width 131 height 21
click at [98, 553] on div "Danfoss (1)" at bounding box center [70, 546] width 131 height 21
click at [122, 547] on icon at bounding box center [123, 546] width 10 height 10
click at [1018, 193] on input "text" at bounding box center [1051, 189] width 117 height 13
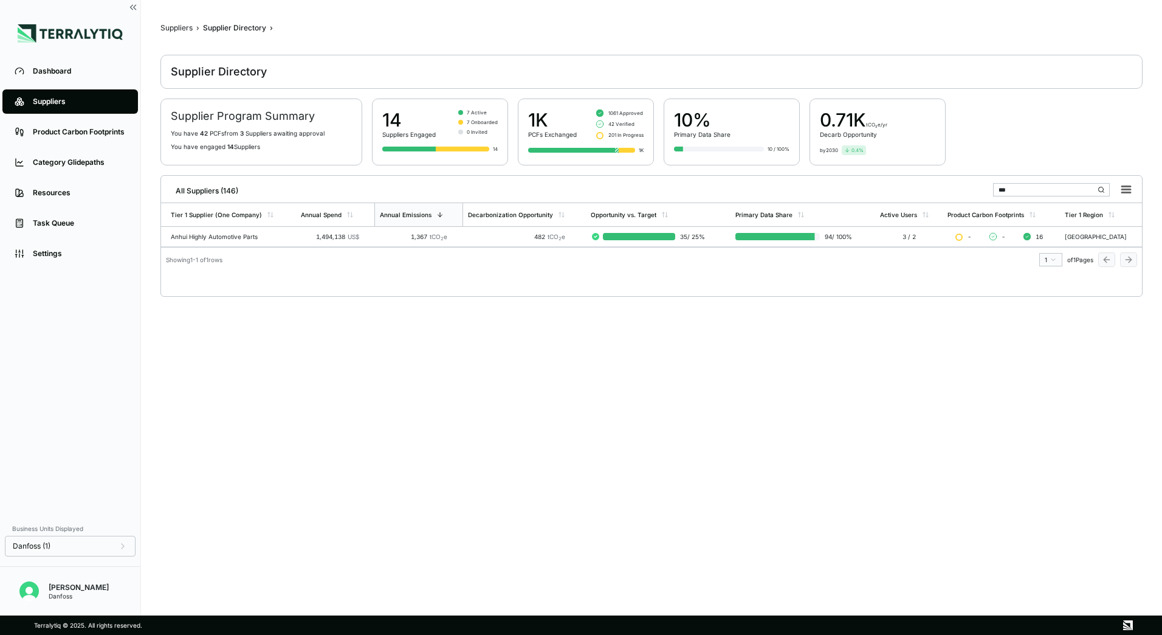
type input "****"
drag, startPoint x: 1019, startPoint y: 191, endPoint x: 972, endPoint y: 187, distance: 47.6
click at [972, 187] on div "All Suppliers (146) ****" at bounding box center [652, 188] width 972 height 25
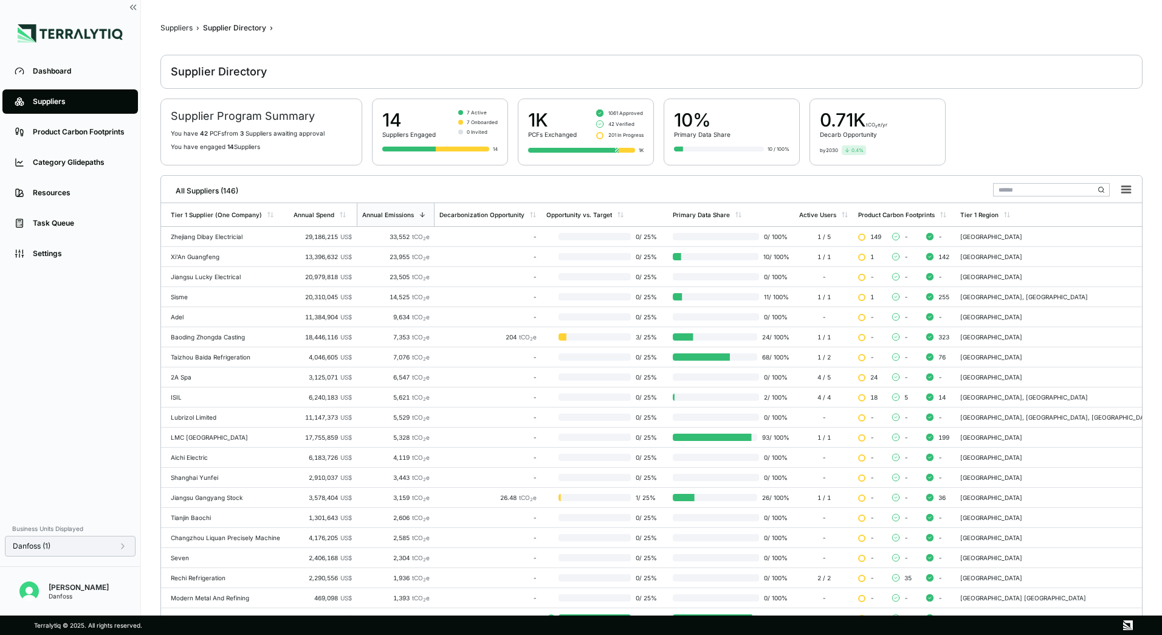
click at [106, 550] on div "Danfoss (1)" at bounding box center [70, 546] width 115 height 10
click at [78, 81] on link "Dashboard" at bounding box center [70, 71] width 136 height 24
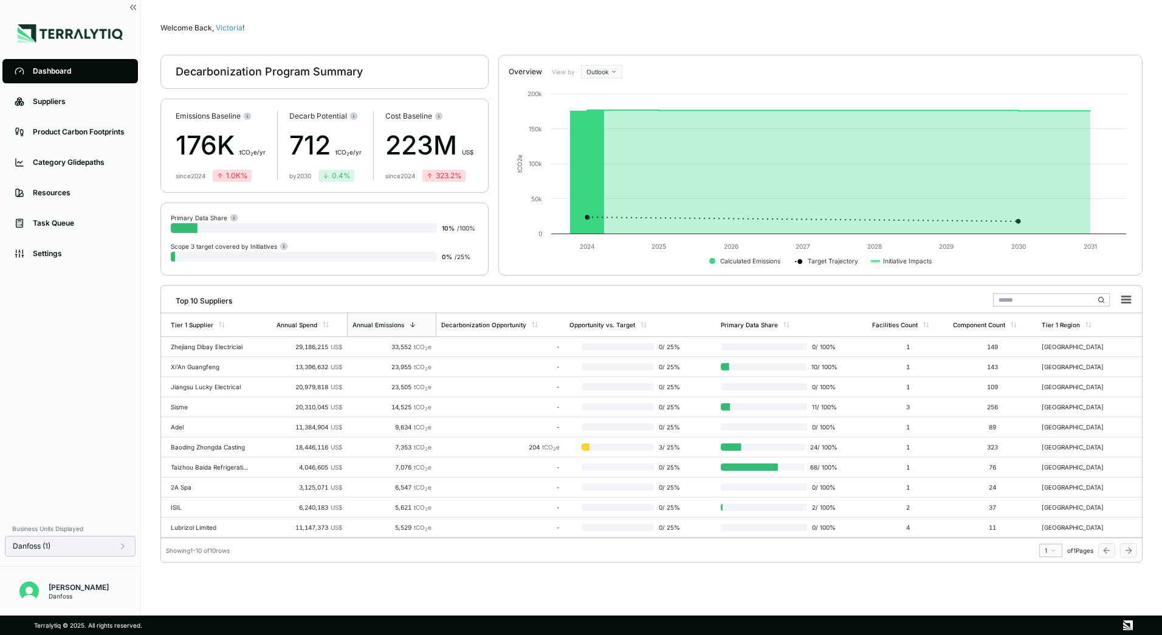
click at [101, 542] on div "Danfoss (1)" at bounding box center [70, 546] width 115 height 10
click at [196, 471] on icon at bounding box center [195, 469] width 7 height 7
click at [205, 488] on div "PL37" at bounding box center [221, 484] width 72 height 15
click at [244, 563] on button "Apply" at bounding box center [248, 559] width 28 height 13
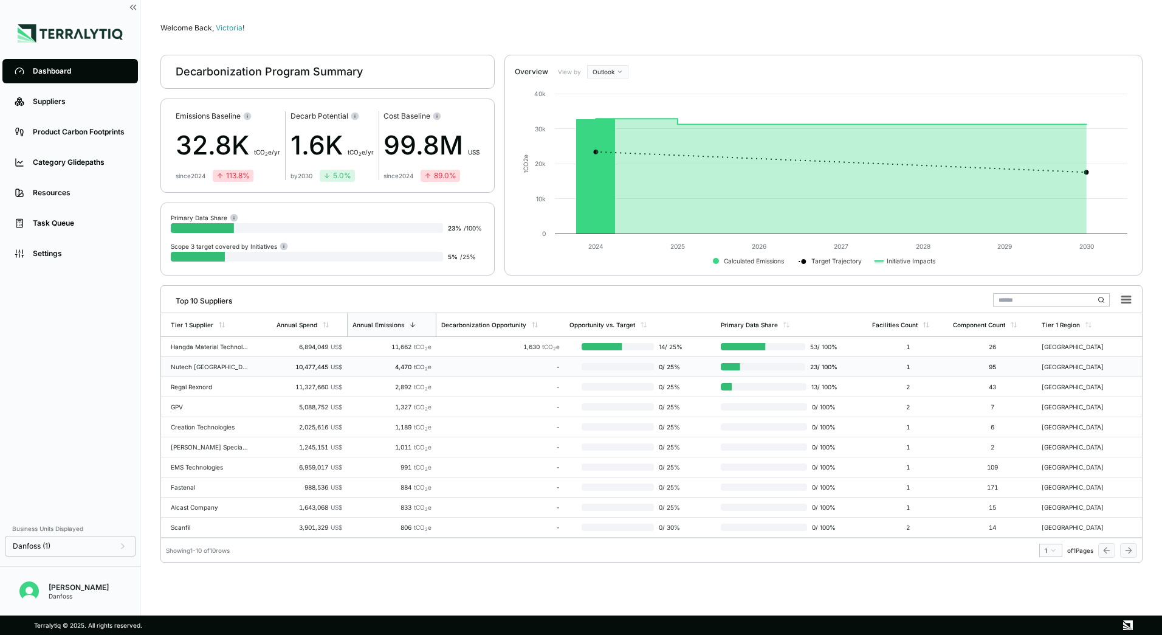
click at [616, 360] on td "0 / 25 %" at bounding box center [640, 367] width 151 height 20
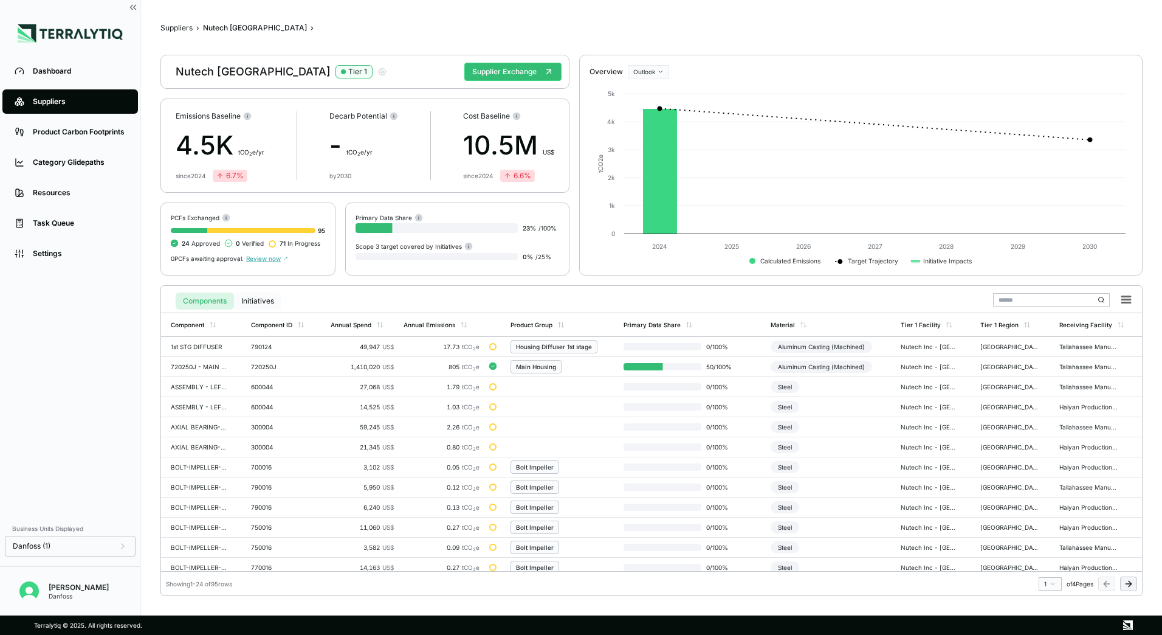
click at [275, 299] on button "Initiatives" at bounding box center [257, 300] width 47 height 17
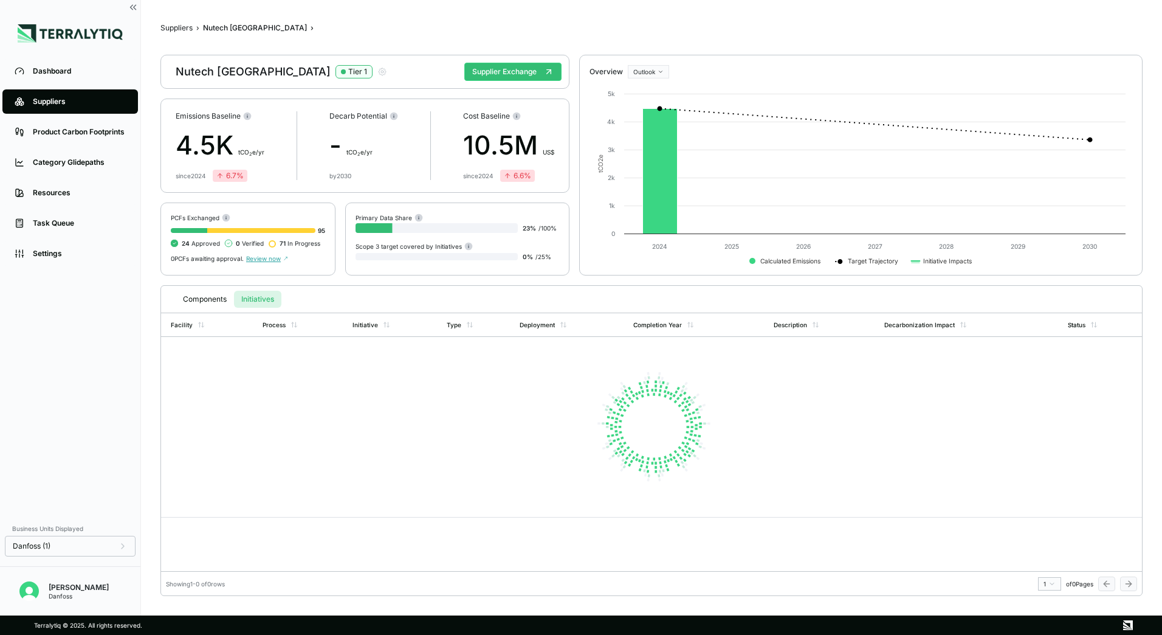
click at [264, 303] on button "Initiatives" at bounding box center [257, 299] width 47 height 17
click at [166, 30] on button "Suppliers" at bounding box center [177, 28] width 32 height 10
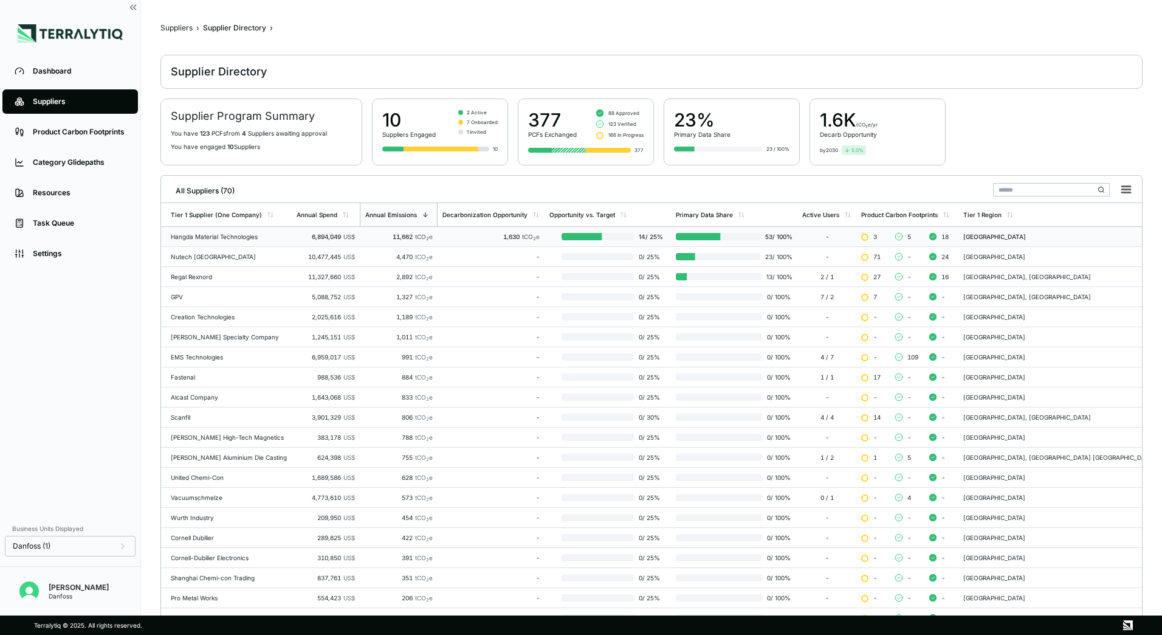
click at [602, 233] on div at bounding box center [566, 236] width 72 height 7
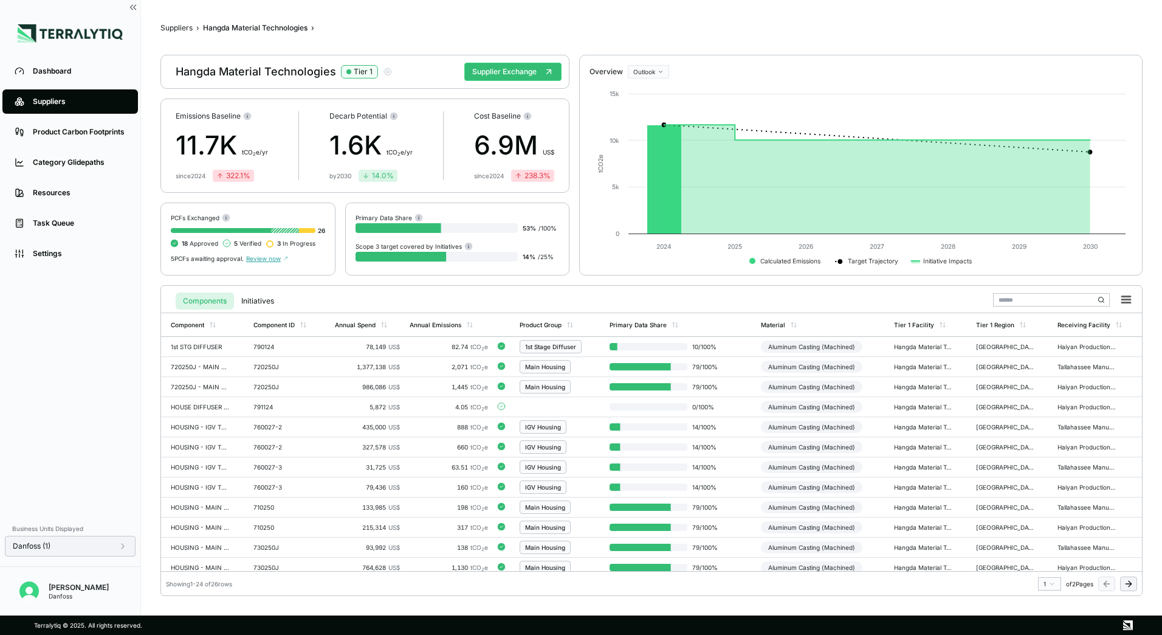
click at [99, 548] on div "Danfoss (1)" at bounding box center [70, 546] width 115 height 10
click at [250, 557] on button "Apply" at bounding box center [248, 559] width 28 height 13
click at [173, 30] on button "Suppliers" at bounding box center [177, 28] width 32 height 10
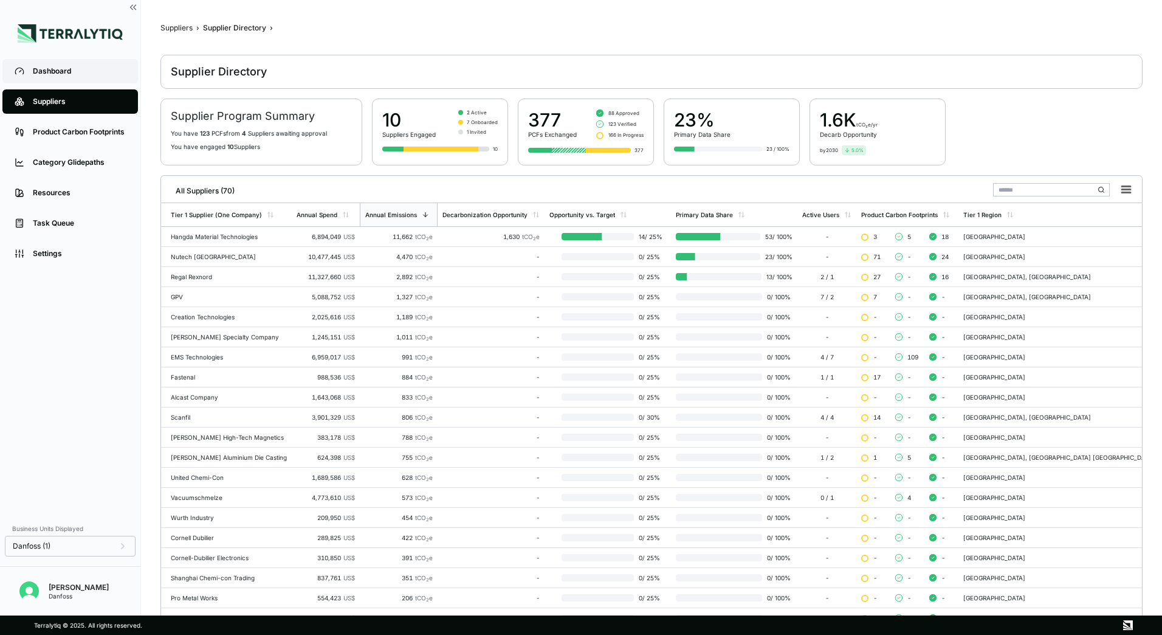
click at [45, 80] on link "Dashboard" at bounding box center [70, 71] width 136 height 24
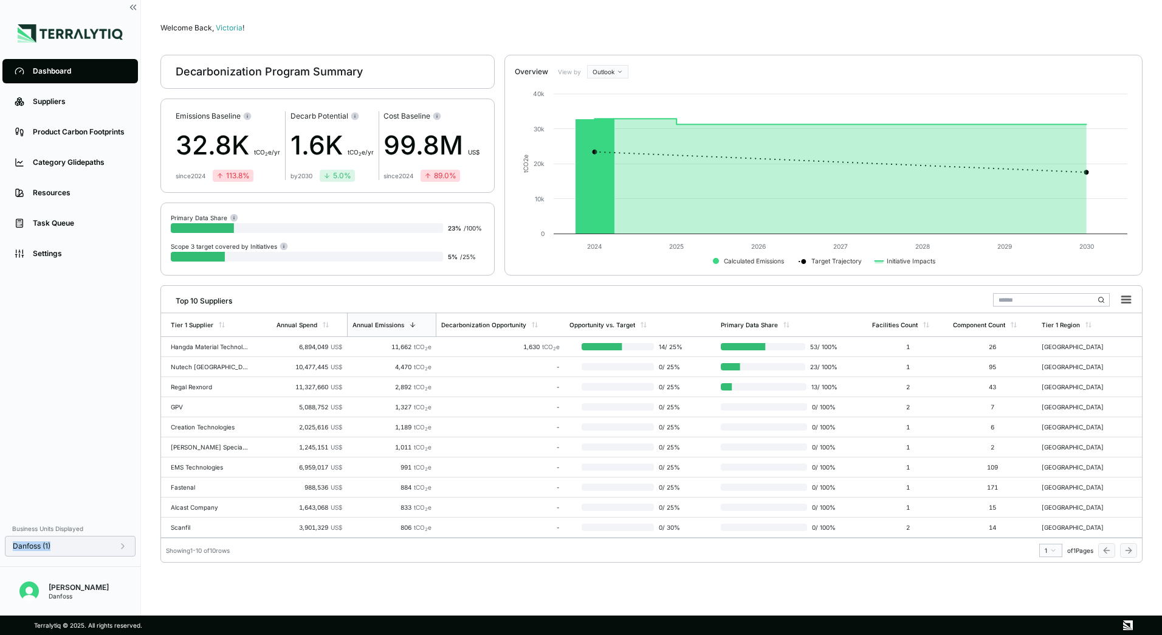
click at [109, 552] on div "Business Units Displayed Danfoss (1)" at bounding box center [70, 538] width 131 height 35
click at [109, 550] on div "Danfoss (1)" at bounding box center [70, 546] width 115 height 10
click at [112, 544] on div "Danfoss (1)" at bounding box center [70, 546] width 115 height 10
click at [114, 547] on div "Danfoss (1)" at bounding box center [70, 546] width 115 height 10
click at [195, 480] on div at bounding box center [195, 484] width 10 height 10
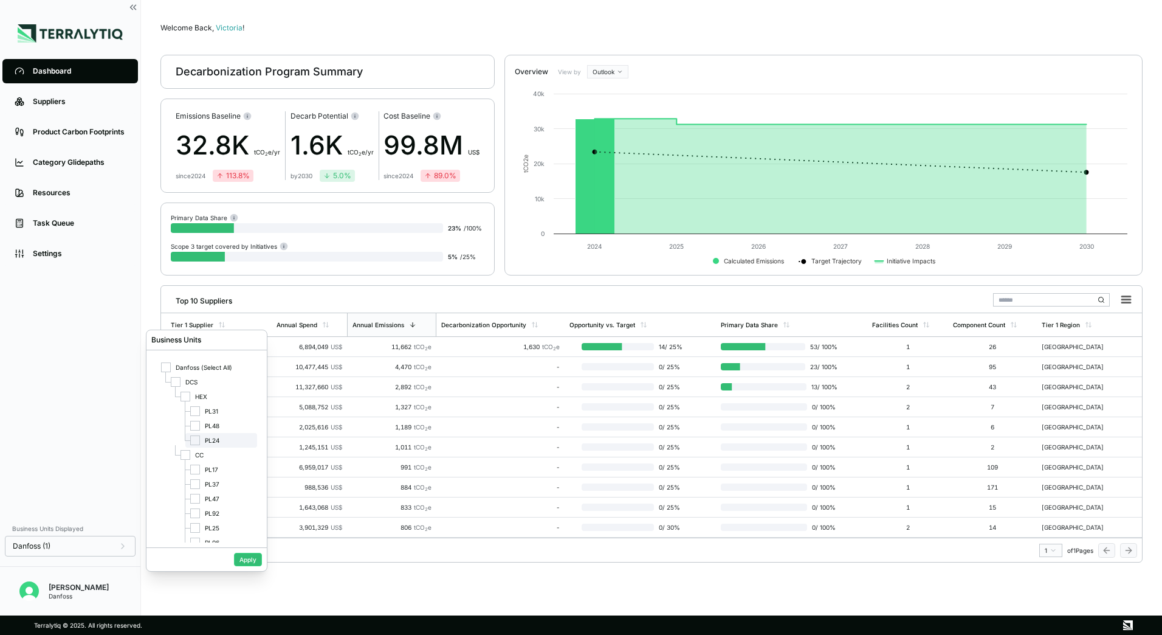
click at [193, 440] on div at bounding box center [195, 440] width 10 height 10
click at [249, 559] on button "Apply" at bounding box center [248, 559] width 28 height 13
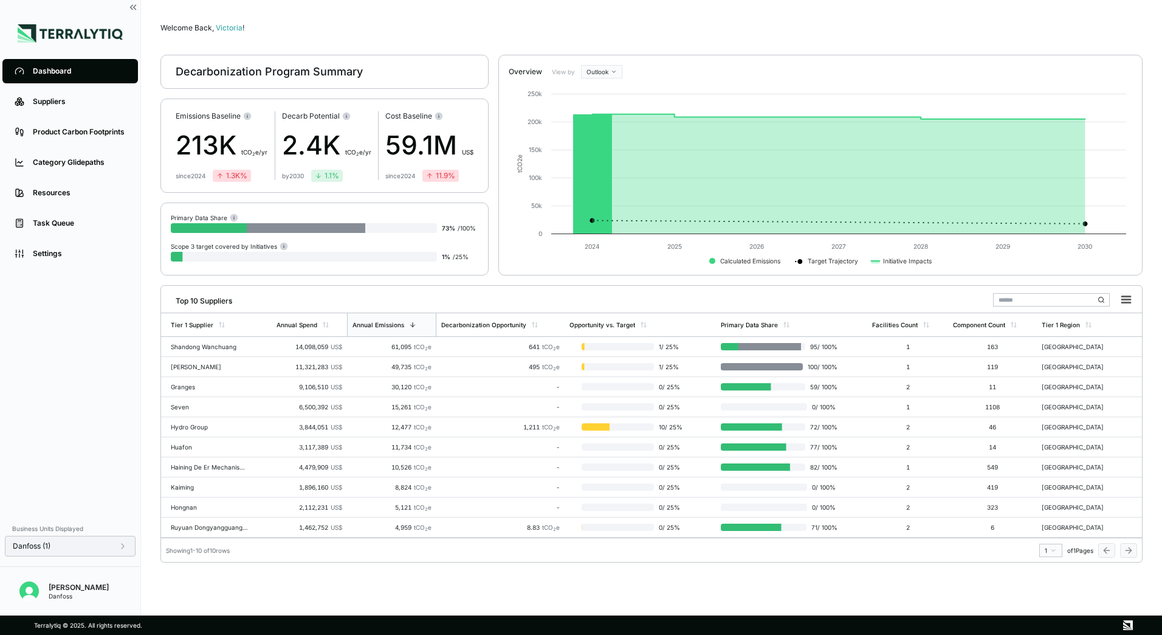
click at [107, 557] on div "Business Units Displayed Danfoss (1) [PERSON_NAME]" at bounding box center [70, 565] width 140 height 99
click at [111, 549] on div "Danfoss (1)" at bounding box center [70, 546] width 115 height 10
click at [193, 438] on icon at bounding box center [195, 440] width 7 height 7
click at [193, 438] on div at bounding box center [195, 440] width 10 height 10
drag, startPoint x: 194, startPoint y: 440, endPoint x: 192, endPoint y: 468, distance: 27.5
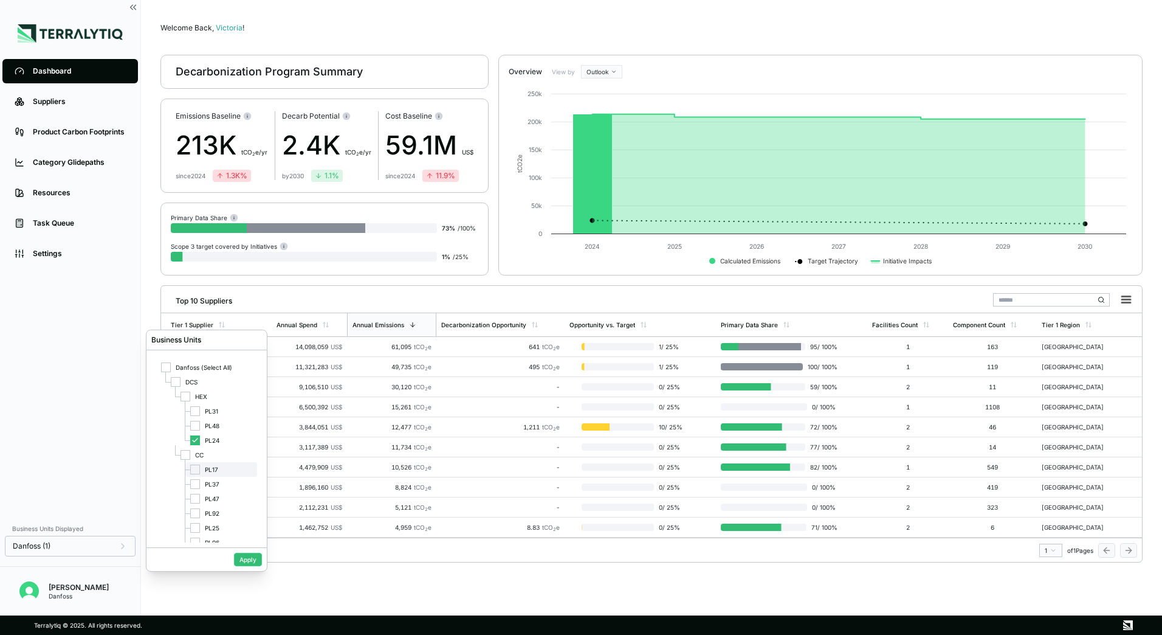
click at [194, 440] on icon at bounding box center [195, 440] width 7 height 7
click at [193, 458] on div at bounding box center [195, 457] width 10 height 10
click at [238, 558] on button "Apply" at bounding box center [248, 559] width 28 height 13
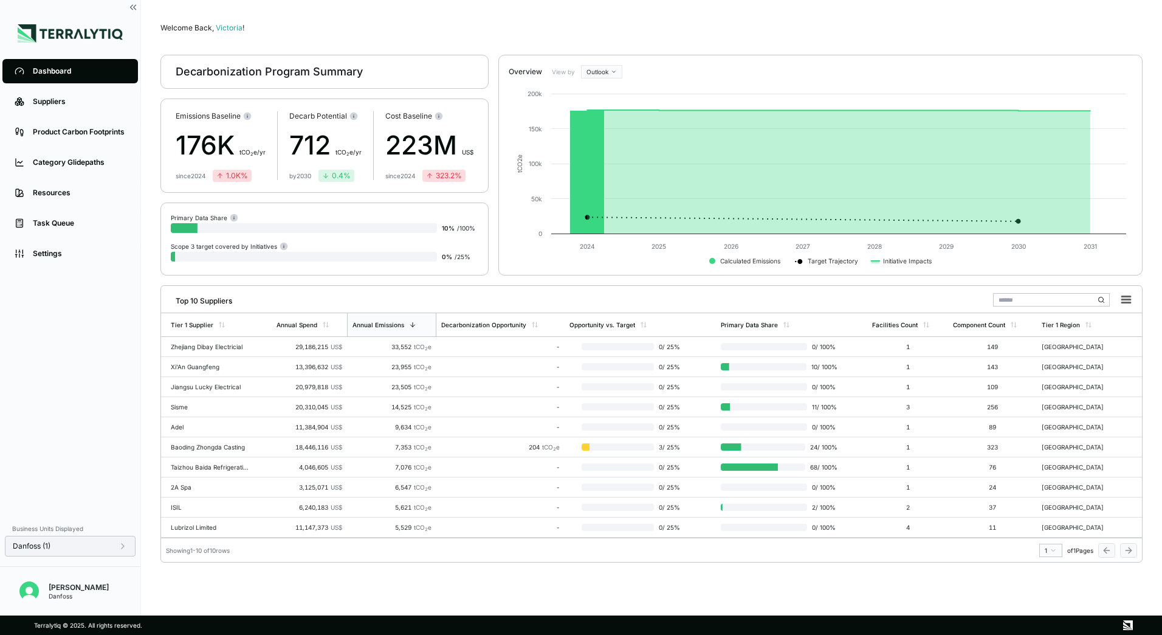
drag, startPoint x: 99, startPoint y: 530, endPoint x: 101, endPoint y: 544, distance: 14.7
click at [99, 530] on div "Business Units Displayed" at bounding box center [70, 528] width 131 height 15
click at [103, 547] on div "Danfoss (1)" at bounding box center [70, 546] width 115 height 10
click at [194, 465] on div at bounding box center [195, 469] width 10 height 10
click at [198, 520] on div at bounding box center [195, 516] width 10 height 10
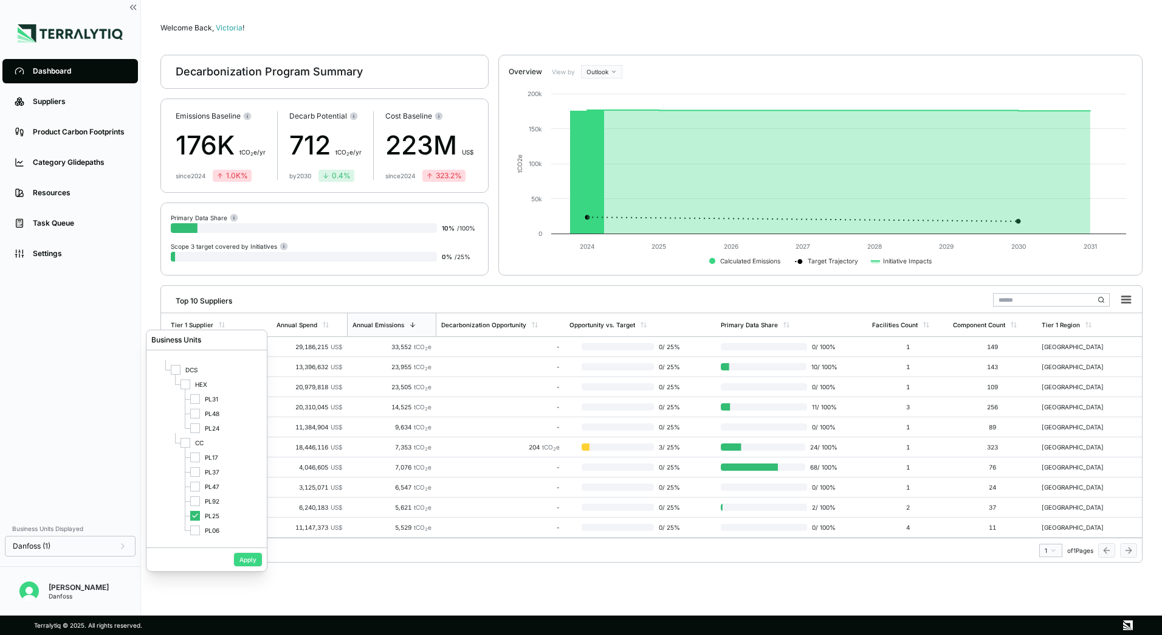
click at [249, 565] on button "Apply" at bounding box center [248, 559] width 28 height 13
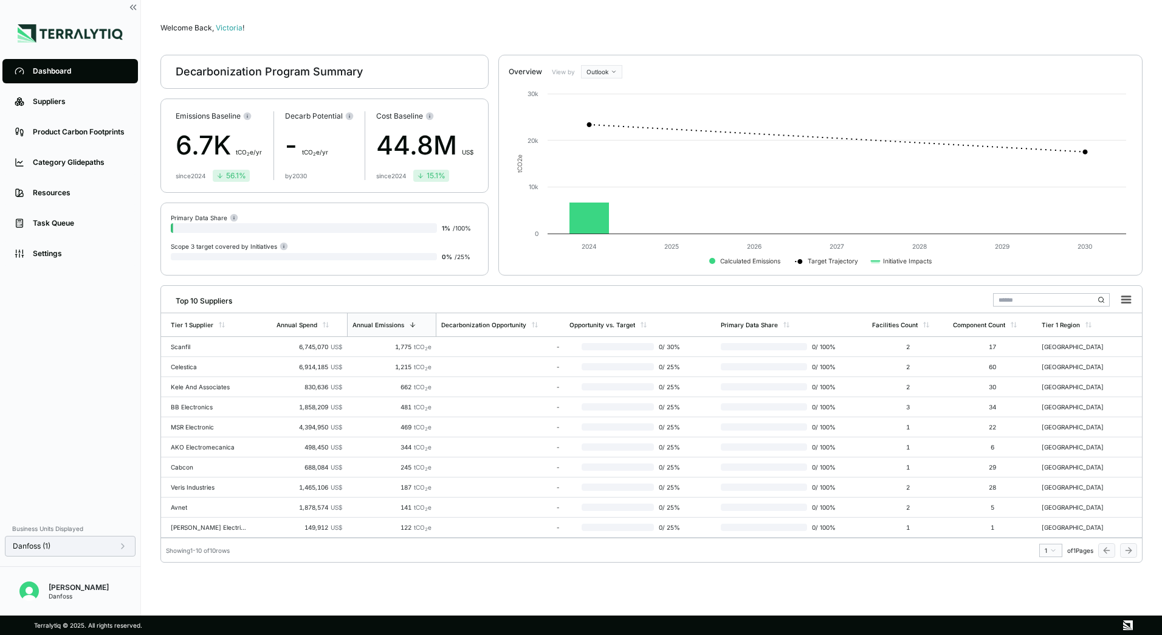
click at [109, 542] on div "Danfoss (1)" at bounding box center [70, 546] width 115 height 10
click at [194, 438] on div at bounding box center [195, 440] width 10 height 10
click at [190, 528] on div "PL25" at bounding box center [221, 527] width 72 height 15
click at [251, 564] on button "Apply" at bounding box center [248, 559] width 28 height 13
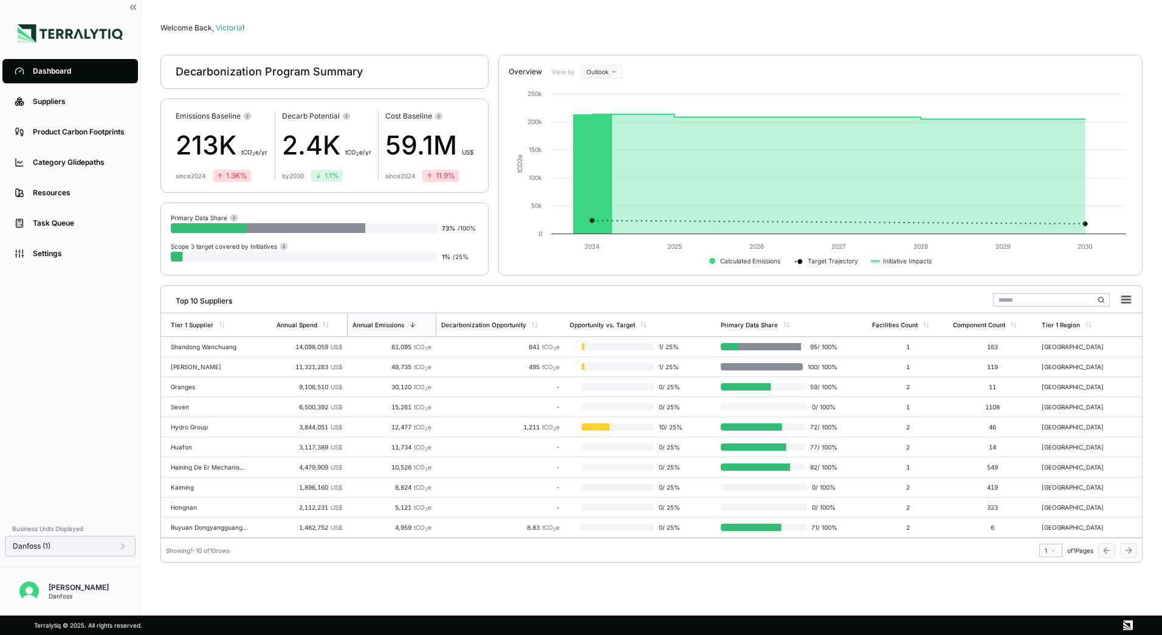
click at [108, 540] on div "Danfoss (1)" at bounding box center [70, 546] width 131 height 21
click at [115, 548] on div "Danfoss (1)" at bounding box center [70, 546] width 115 height 10
click at [188, 437] on div "PL24" at bounding box center [221, 440] width 72 height 15
drag, startPoint x: 194, startPoint y: 410, endPoint x: 198, endPoint y: 419, distance: 9.8
click at [194, 411] on div at bounding box center [195, 411] width 10 height 10
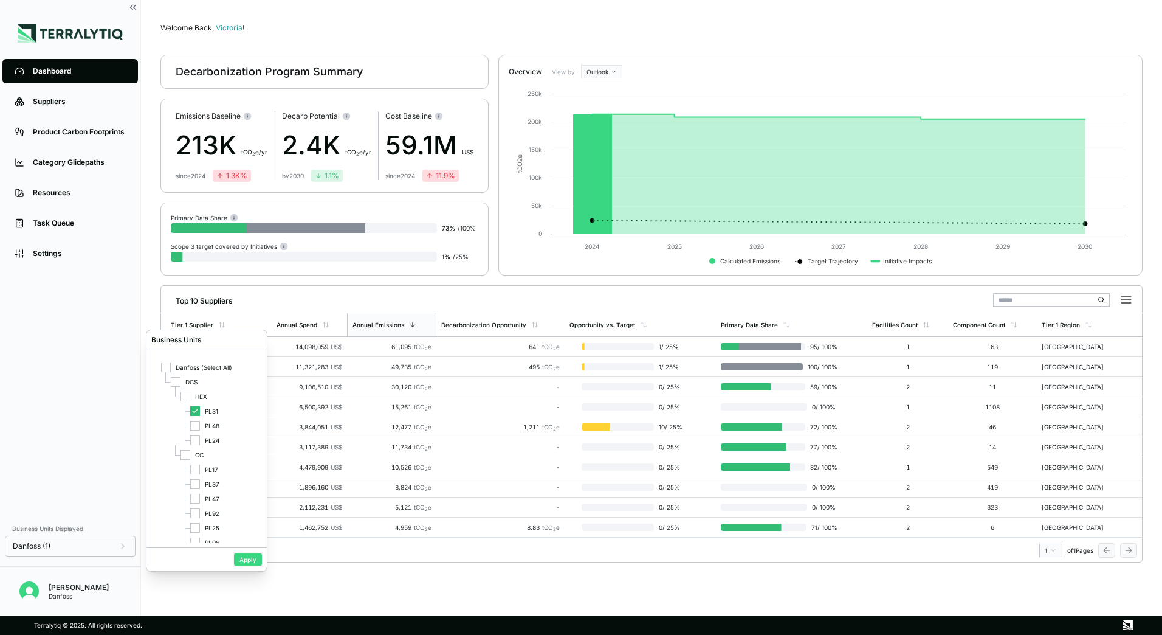
click at [252, 558] on button "Apply" at bounding box center [248, 559] width 28 height 13
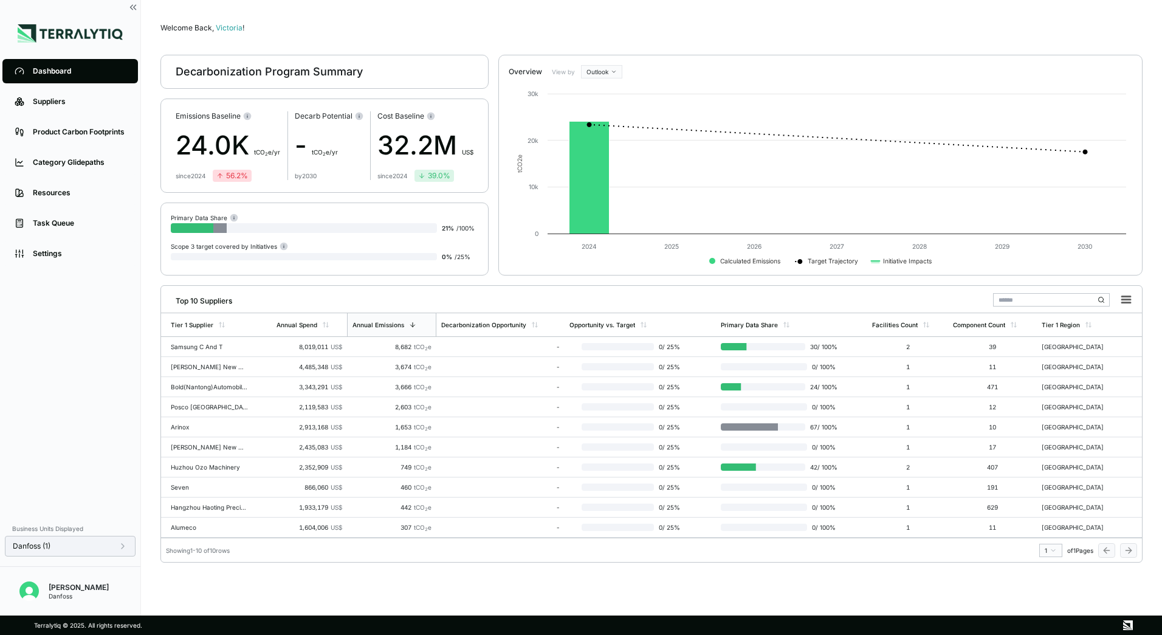
click at [108, 553] on div "Danfoss (1)" at bounding box center [70, 546] width 131 height 21
drag, startPoint x: 137, startPoint y: 537, endPoint x: 128, endPoint y: 544, distance: 11.3
click at [134, 541] on div "Business Units Displayed Danfoss (1) [PERSON_NAME]" at bounding box center [70, 565] width 140 height 99
click at [123, 548] on icon at bounding box center [123, 546] width 10 height 10
click at [196, 415] on div at bounding box center [195, 411] width 10 height 10
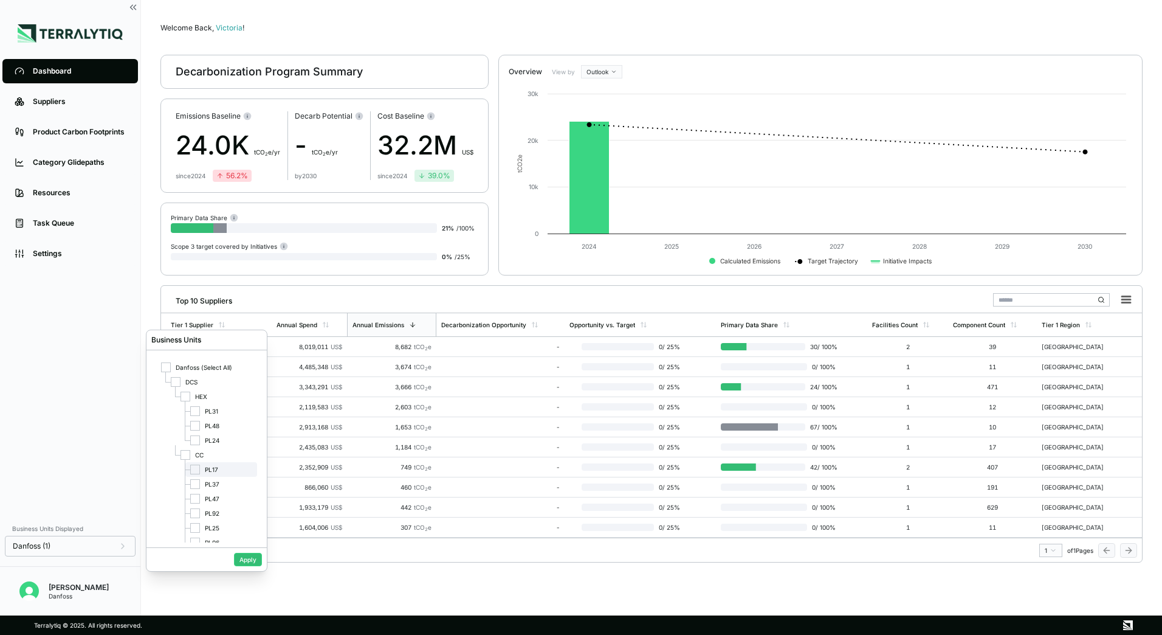
click at [196, 470] on div at bounding box center [195, 469] width 10 height 10
click at [241, 562] on button "Apply" at bounding box center [248, 559] width 28 height 13
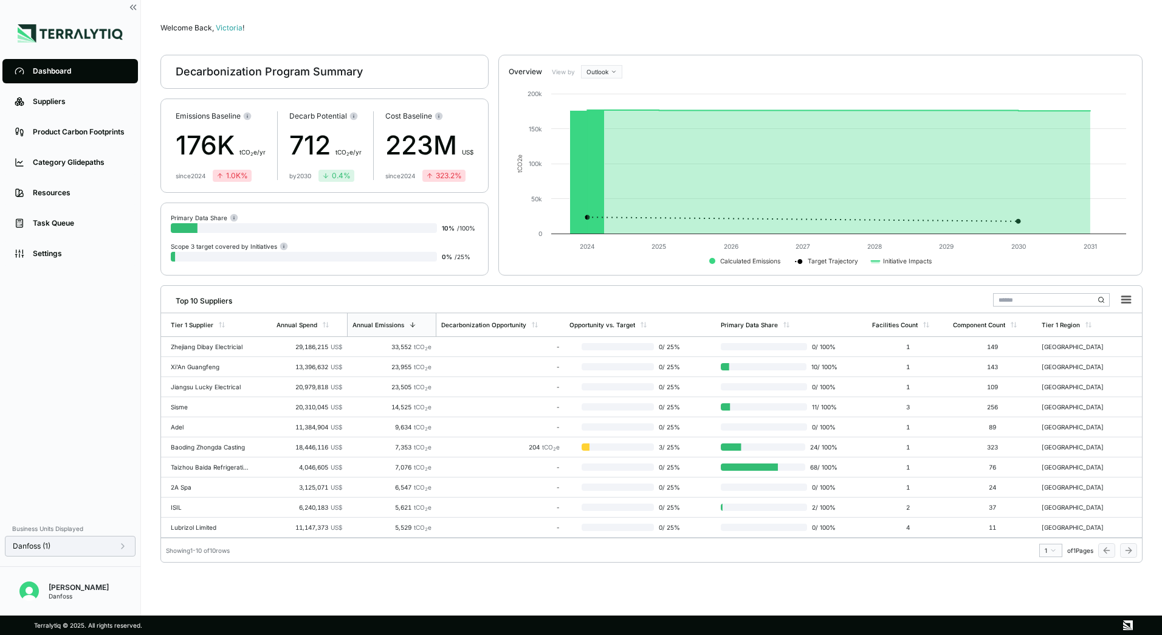
drag, startPoint x: 105, startPoint y: 538, endPoint x: 102, endPoint y: 547, distance: 9.6
click at [104, 539] on div "Danfoss (1)" at bounding box center [70, 546] width 131 height 21
click at [102, 547] on div "Danfoss (1)" at bounding box center [70, 546] width 115 height 10
click at [103, 547] on div "Danfoss (1)" at bounding box center [70, 546] width 115 height 10
click at [97, 92] on link "Suppliers" at bounding box center [70, 101] width 136 height 24
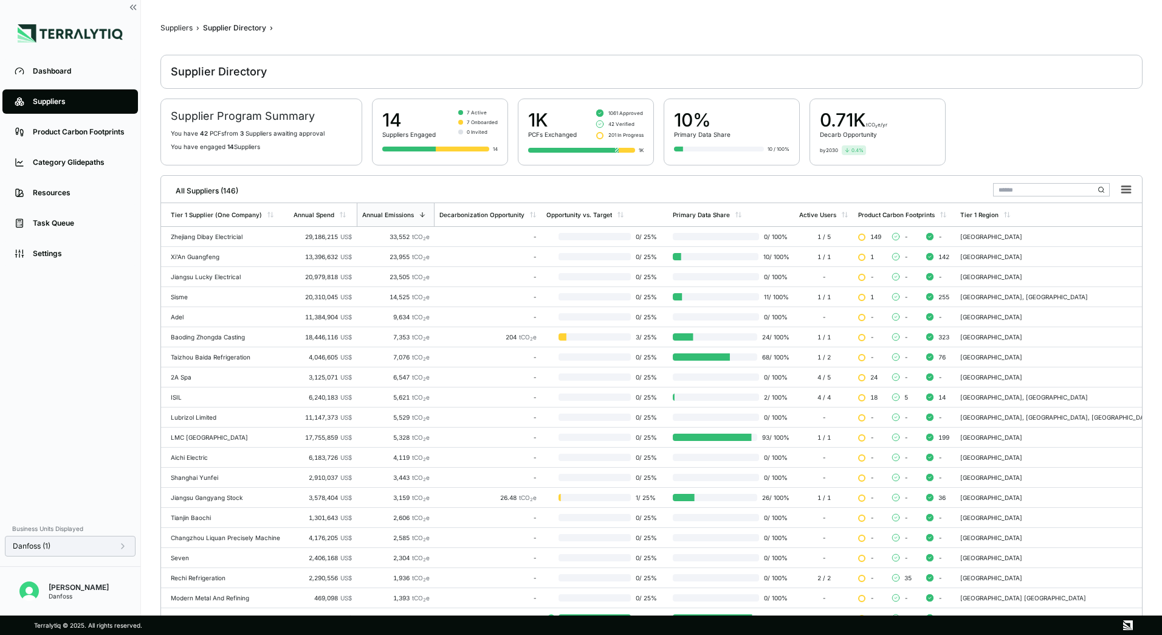
click at [111, 548] on div "Danfoss (1)" at bounding box center [70, 546] width 115 height 10
click at [112, 548] on div "Danfoss (1)" at bounding box center [70, 546] width 115 height 10
click at [1128, 188] on rect at bounding box center [1126, 189] width 17 height 17
click at [1103, 229] on li "Download XLSX" at bounding box center [1099, 226] width 68 height 12
click at [1100, 33] on main "Suppliers › Supplier Directory › Supplier Directory Supplier Program Summary Yo…" at bounding box center [652, 311] width 982 height 576
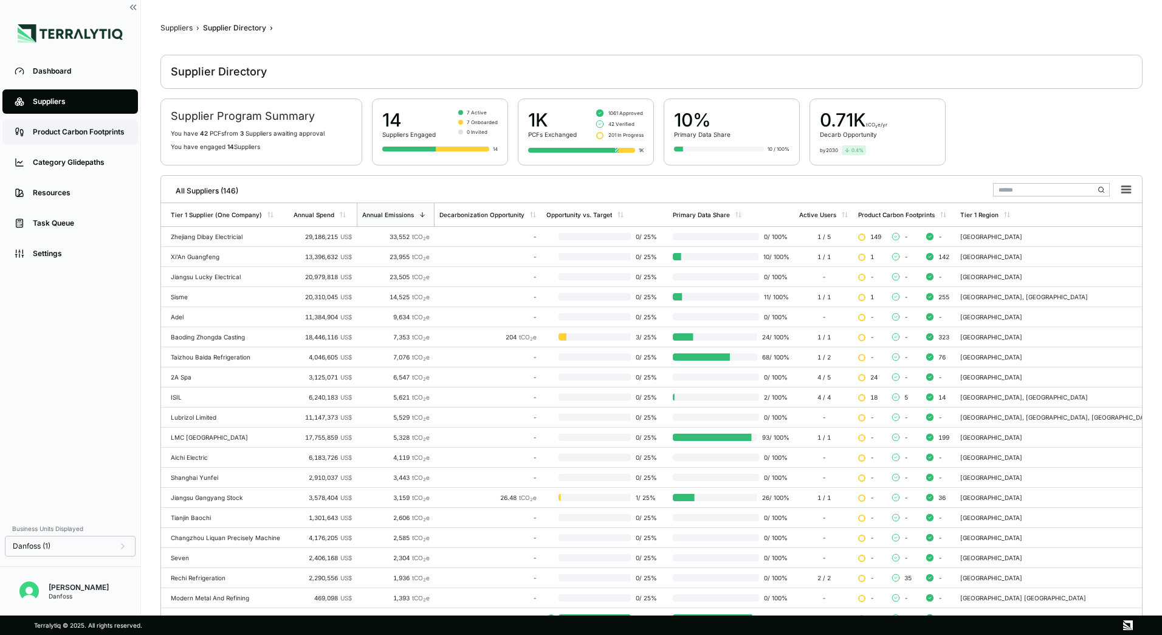
click at [73, 139] on link "Product Carbon Footprints" at bounding box center [70, 132] width 136 height 24
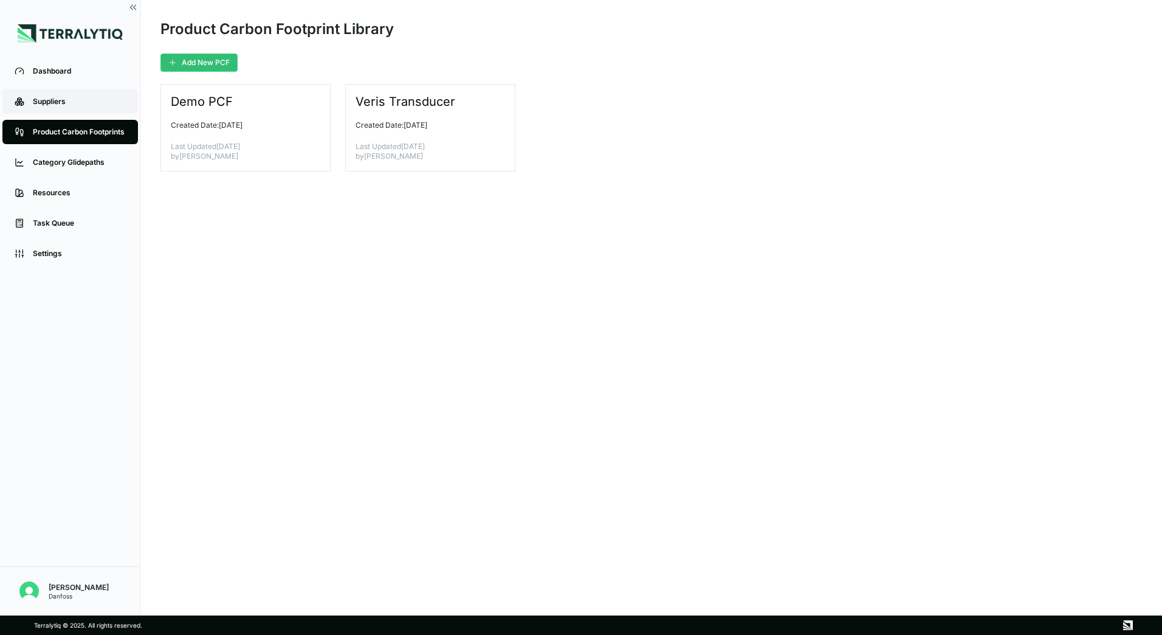
click at [33, 102] on div "Suppliers" at bounding box center [79, 102] width 93 height 10
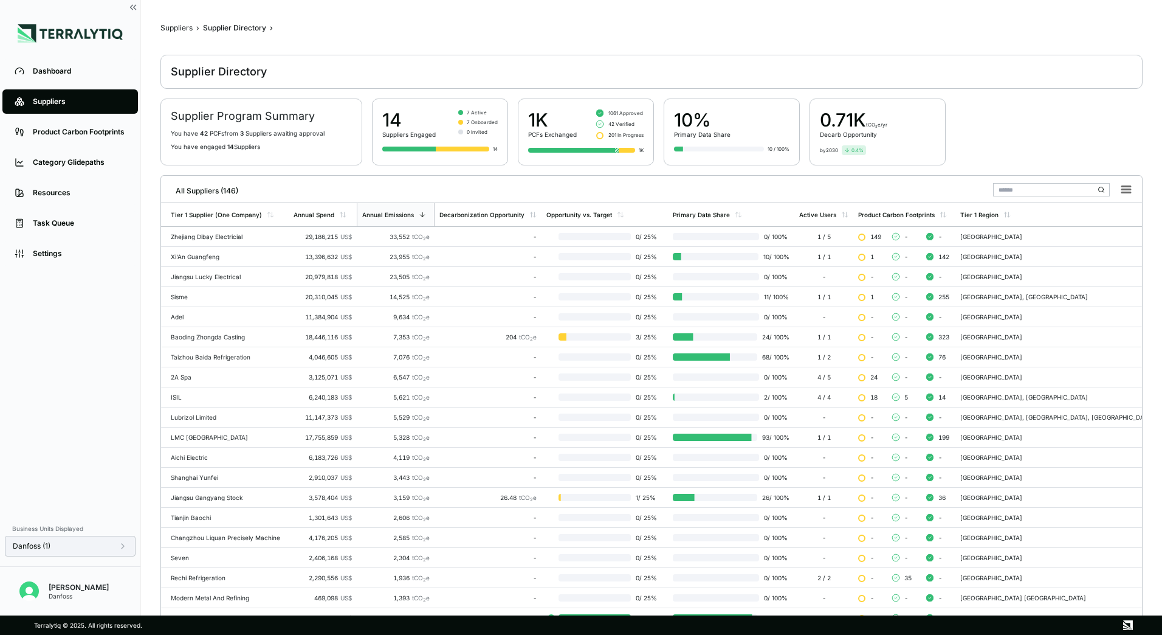
click at [116, 549] on div "Danfoss (1)" at bounding box center [70, 546] width 115 height 10
drag, startPoint x: 194, startPoint y: 471, endPoint x: 178, endPoint y: 485, distance: 21.1
click at [194, 471] on icon at bounding box center [195, 469] width 7 height 7
drag, startPoint x: 195, startPoint y: 525, endPoint x: 222, endPoint y: 544, distance: 33.2
click at [195, 527] on div at bounding box center [195, 528] width 10 height 10
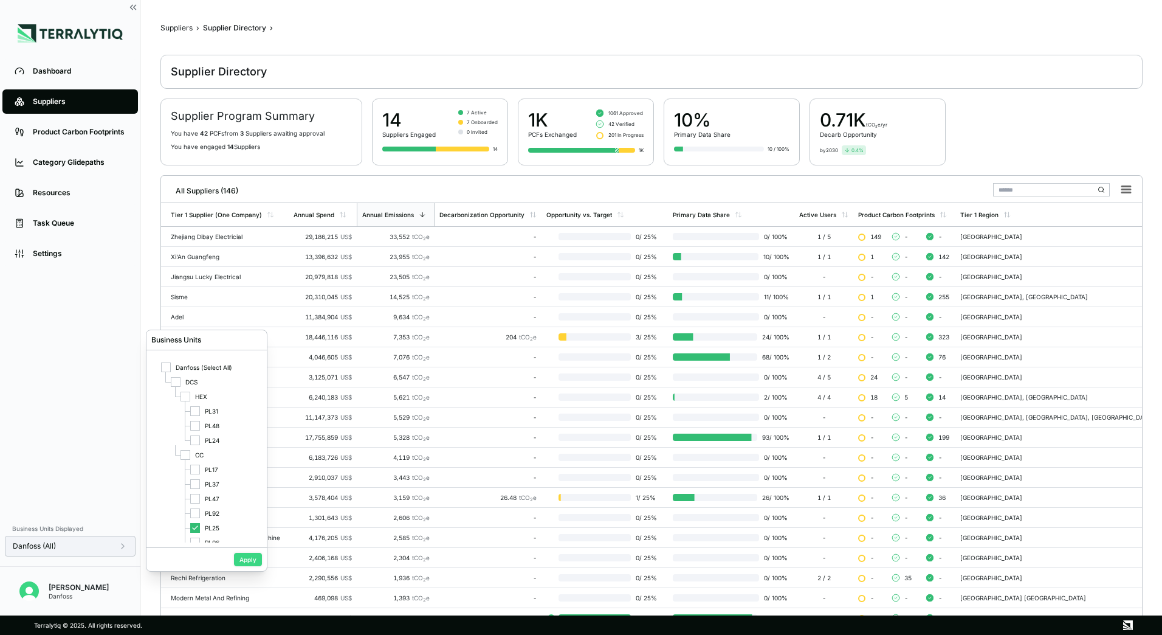
click at [247, 557] on button "Apply" at bounding box center [248, 559] width 28 height 13
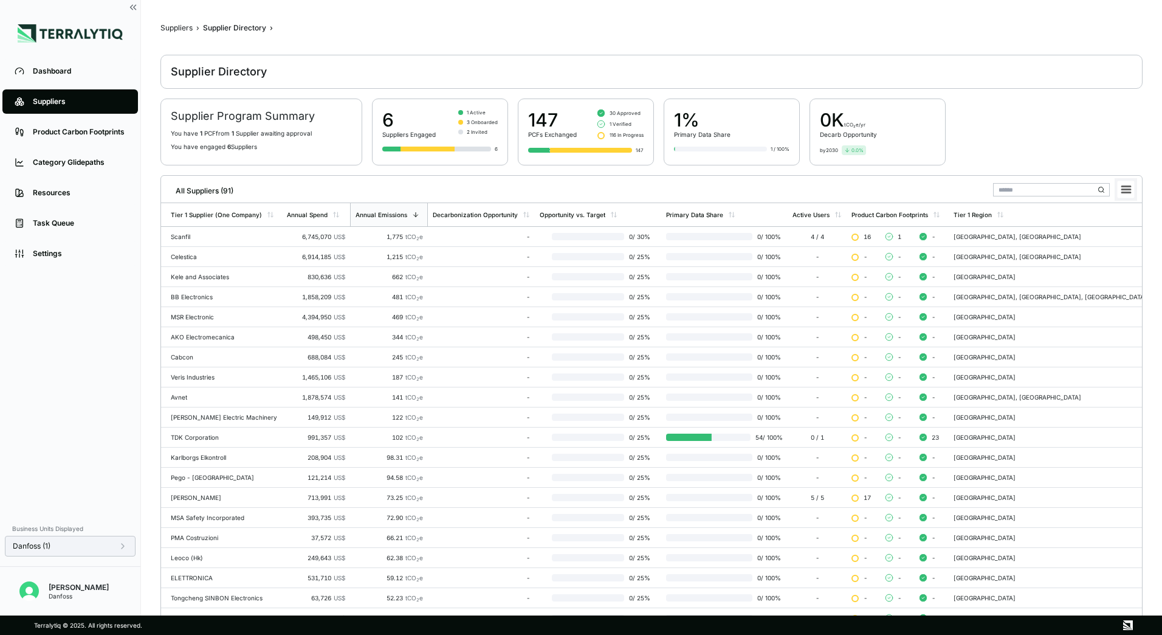
click at [1121, 196] on rect at bounding box center [1126, 189] width 17 height 17
click at [1097, 224] on li "Download XLSX" at bounding box center [1099, 226] width 68 height 12
click at [122, 536] on div "Danfoss (1)" at bounding box center [70, 546] width 131 height 21
click at [123, 550] on icon at bounding box center [123, 546] width 10 height 10
click at [198, 526] on icon at bounding box center [195, 527] width 7 height 7
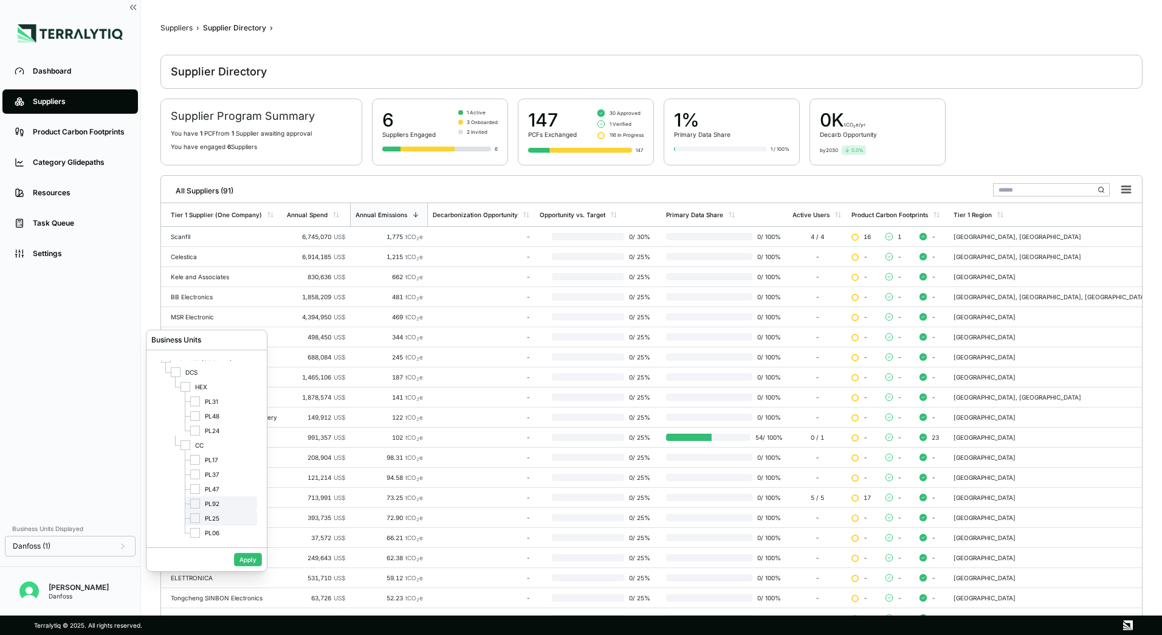
scroll to position [12, 0]
click at [202, 485] on div "PL47" at bounding box center [221, 486] width 72 height 15
click at [252, 557] on button "Apply" at bounding box center [248, 559] width 28 height 13
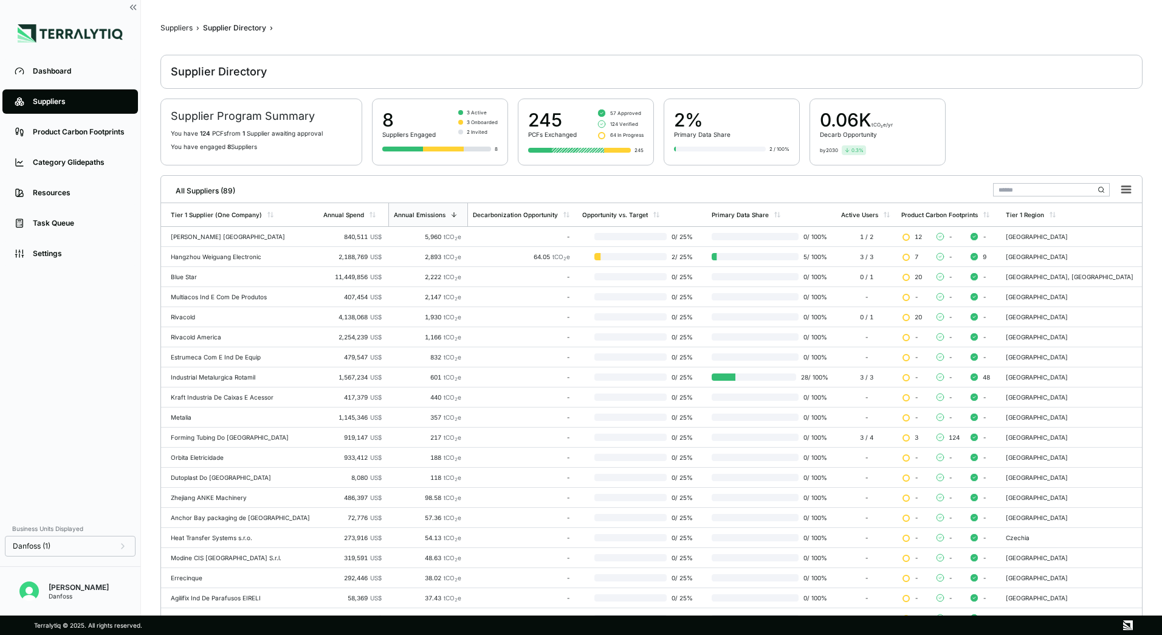
click at [1107, 134] on div "Supplier Program Summary You have 124 PCF s from 1 Supplier awaiting approval Y…" at bounding box center [652, 131] width 982 height 67
click at [1125, 183] on rect at bounding box center [1126, 189] width 17 height 17
click at [1082, 224] on li "Download XLSX" at bounding box center [1099, 226] width 68 height 12
click at [83, 553] on div "Danfoss (1)" at bounding box center [70, 546] width 131 height 21
click at [117, 547] on div "Danfoss (1)" at bounding box center [70, 546] width 115 height 10
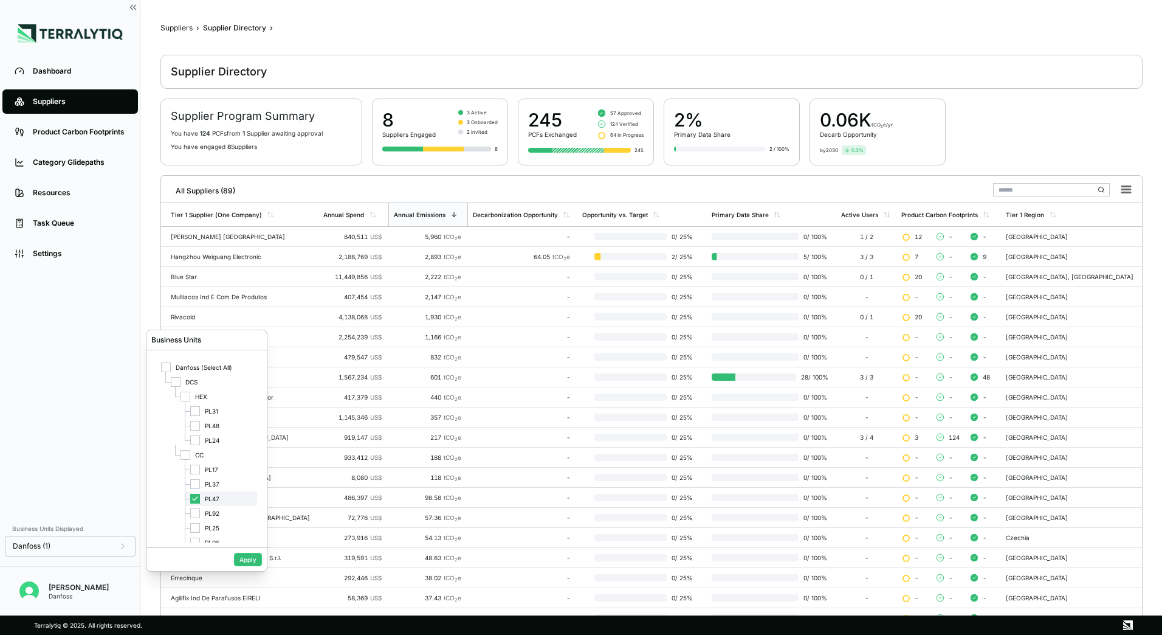
click at [193, 501] on icon at bounding box center [195, 498] width 7 height 7
click at [200, 504] on div "PL92" at bounding box center [221, 501] width 72 height 15
click at [241, 557] on button "Apply" at bounding box center [248, 559] width 28 height 13
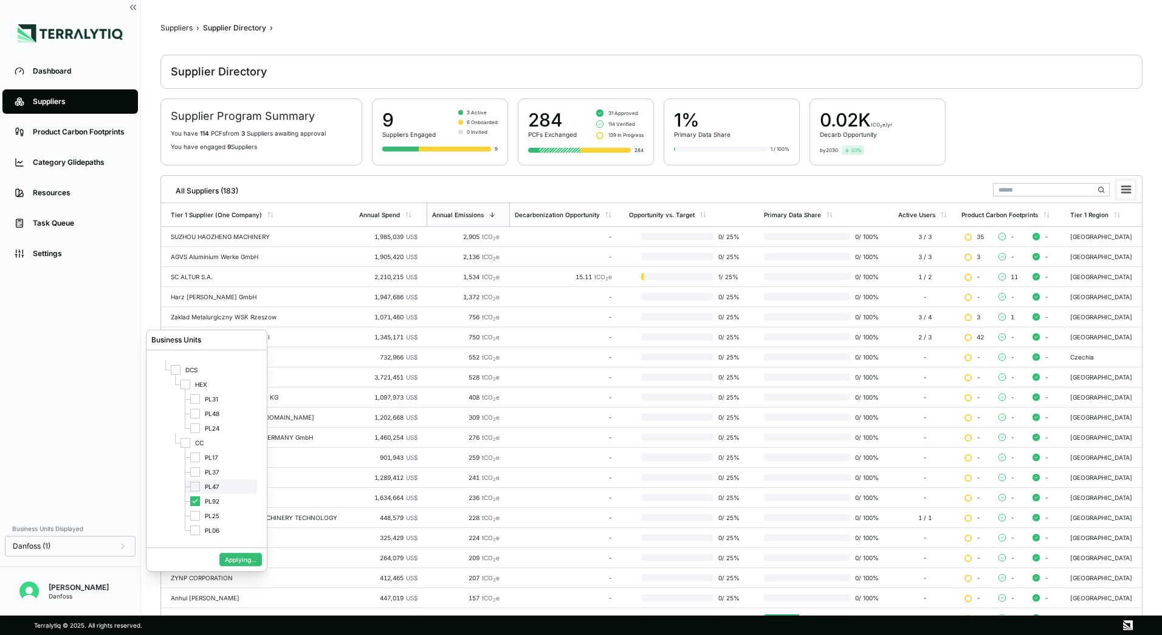
click at [1120, 188] on rect at bounding box center [1126, 189] width 17 height 17
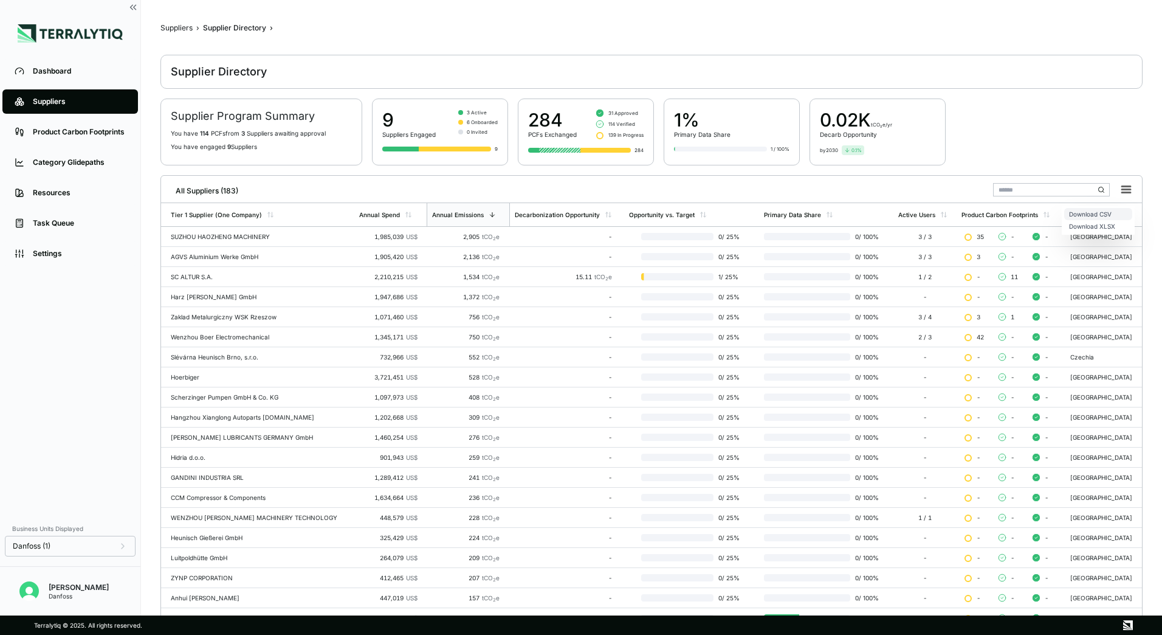
click at [1099, 215] on li "Download CSV" at bounding box center [1099, 214] width 68 height 12
click at [1127, 193] on icon at bounding box center [1126, 190] width 9 height 6
click at [1116, 224] on li "Download XLSX" at bounding box center [1099, 226] width 68 height 12
